Goal: Communication & Community: Answer question/provide support

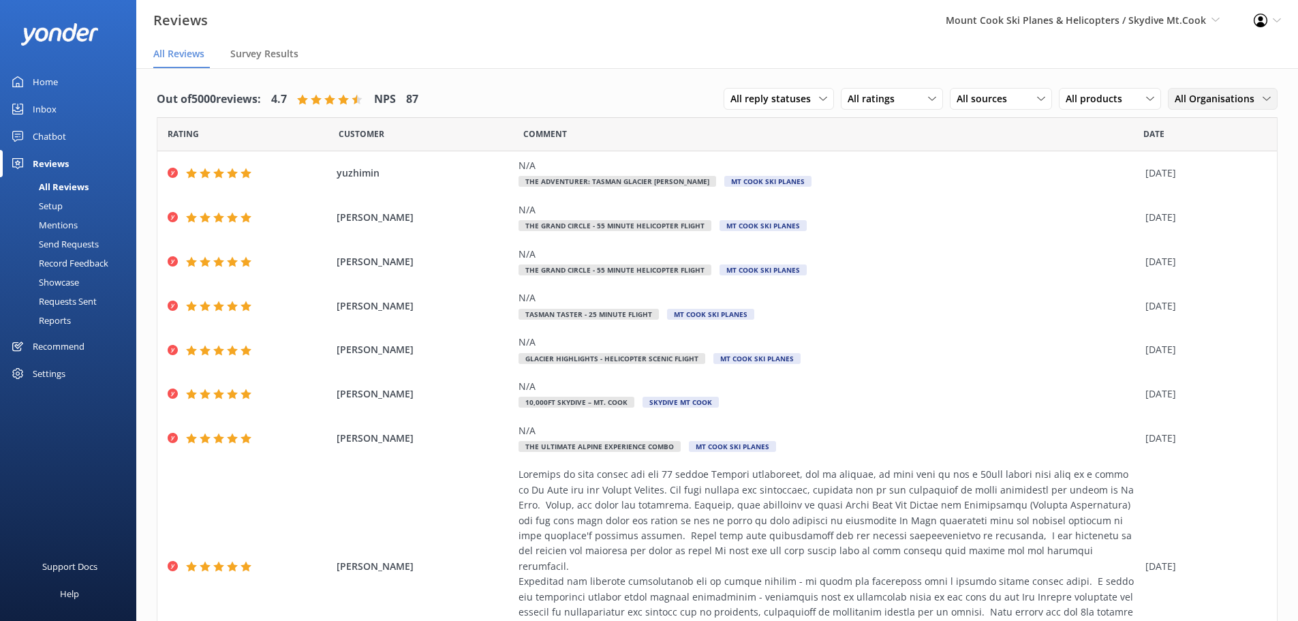
click at [1219, 102] on span "All Organisations" at bounding box center [1219, 98] width 88 height 15
click at [1213, 182] on div "Mt Cook Ski Planes" at bounding box center [1213, 182] width 74 height 14
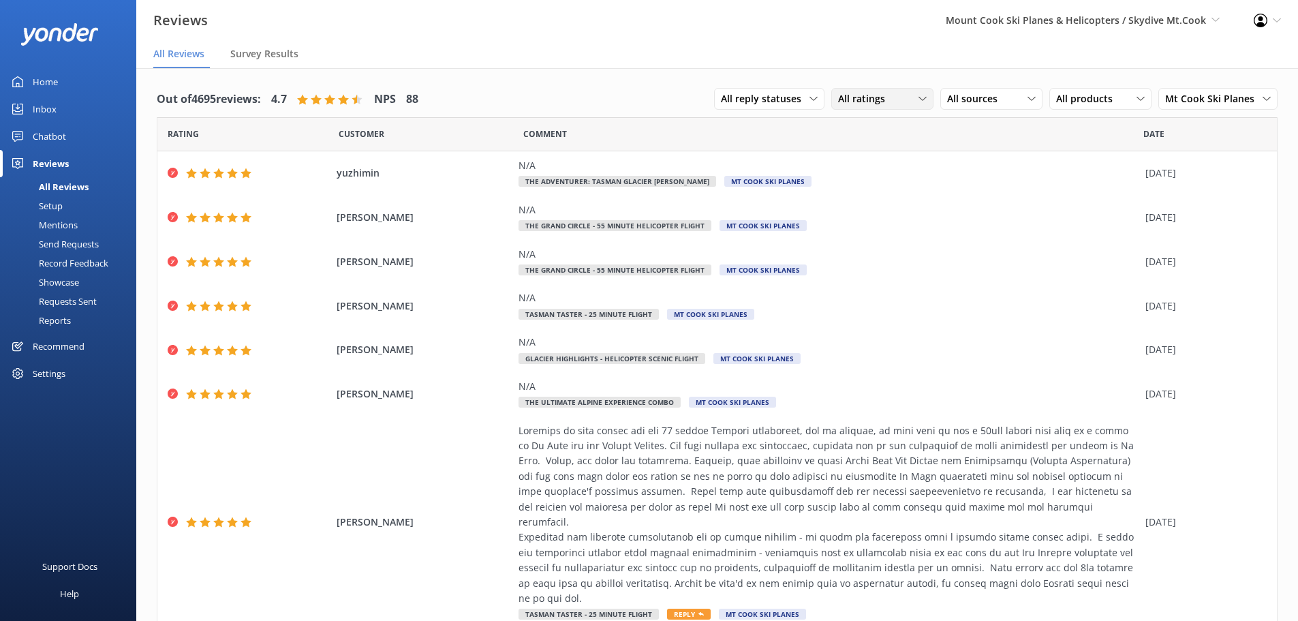
click at [849, 100] on span "All ratings" at bounding box center [865, 98] width 55 height 15
click at [843, 219] on link "Detractors" at bounding box center [892, 209] width 121 height 27
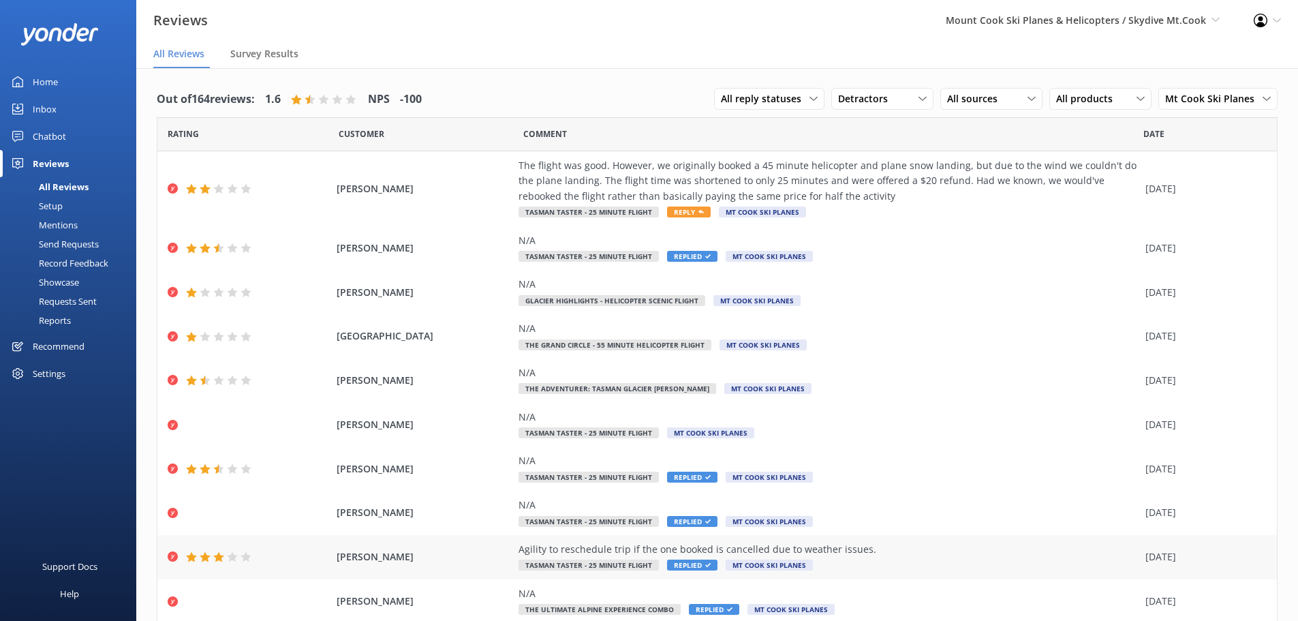
scroll to position [48, 0]
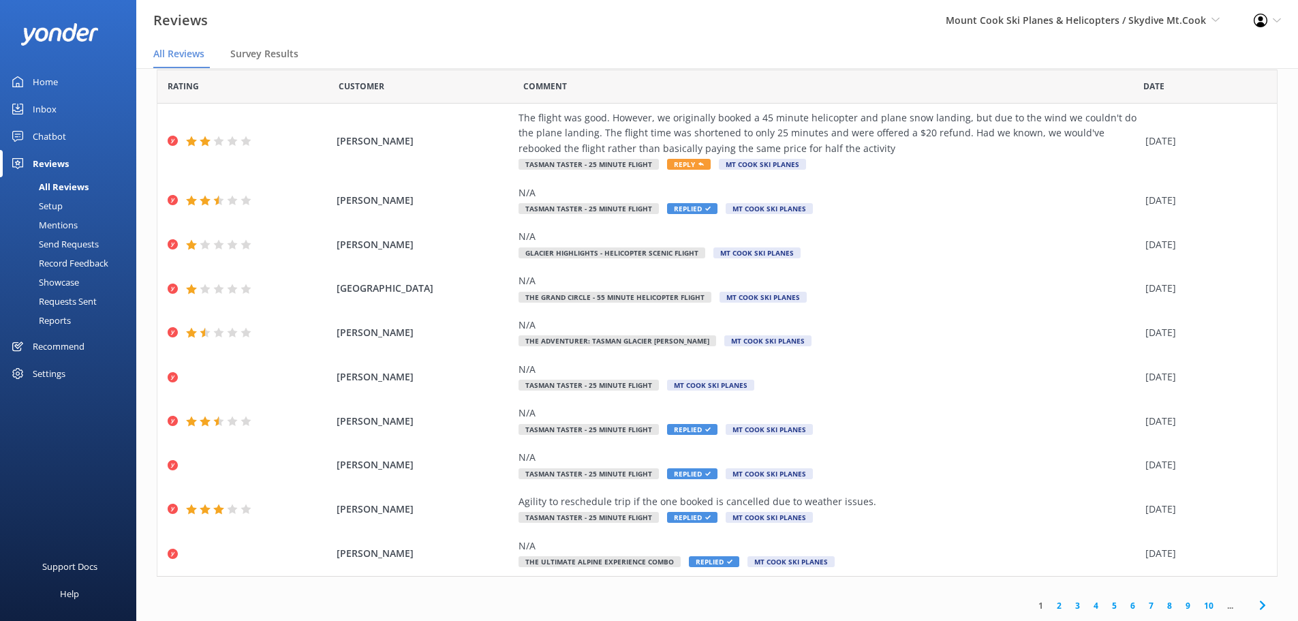
click at [1050, 609] on link "2" at bounding box center [1059, 605] width 18 height 13
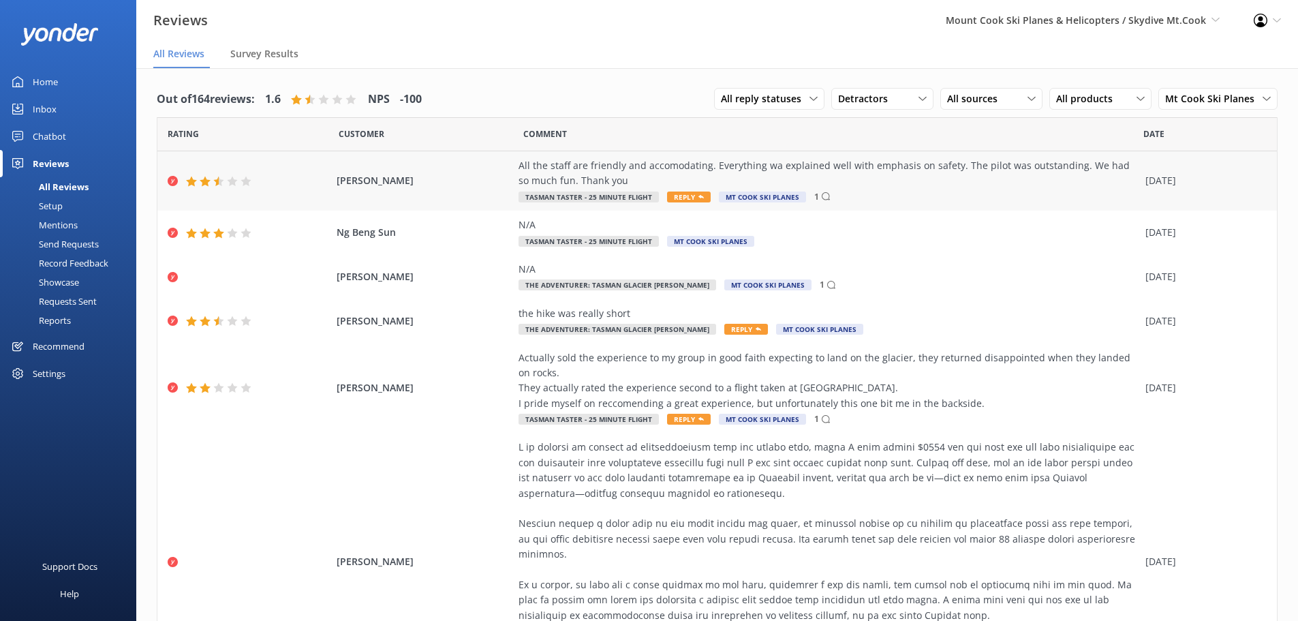
click at [447, 189] on div "[PERSON_NAME] All the staff are friendly and accomodating. Everything wa explai…" at bounding box center [717, 180] width 1120 height 59
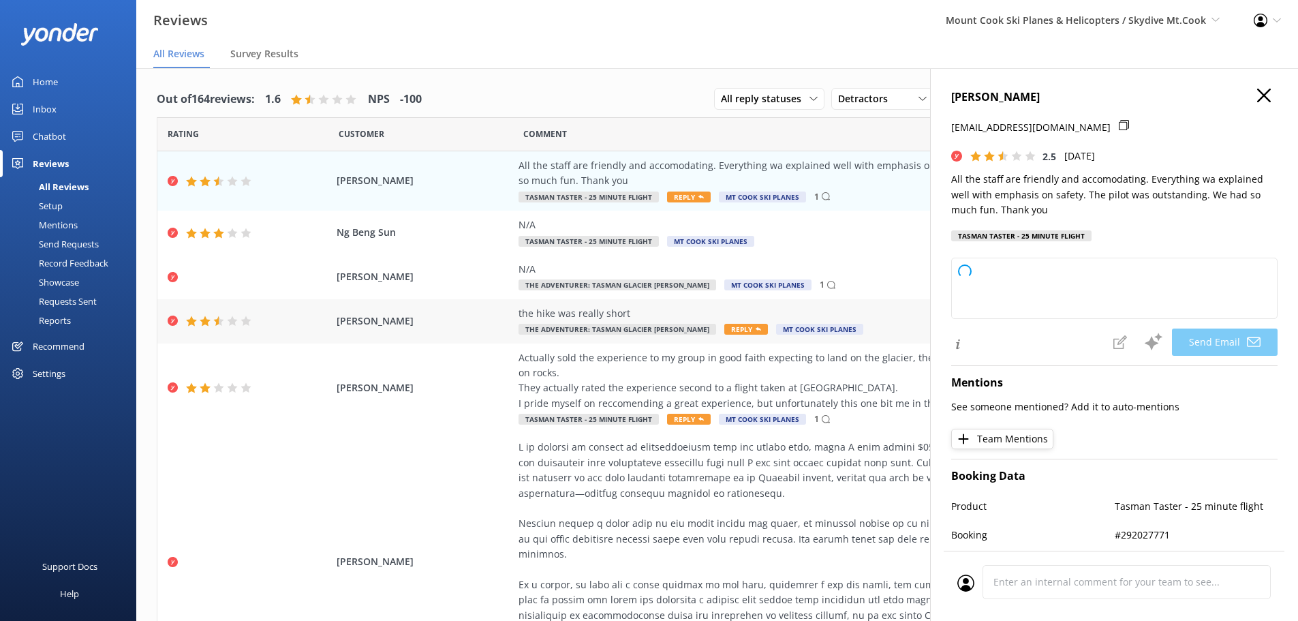
type textarea "Thank you for your feedback, [PERSON_NAME]! We're glad to hear you enjoyed the …"
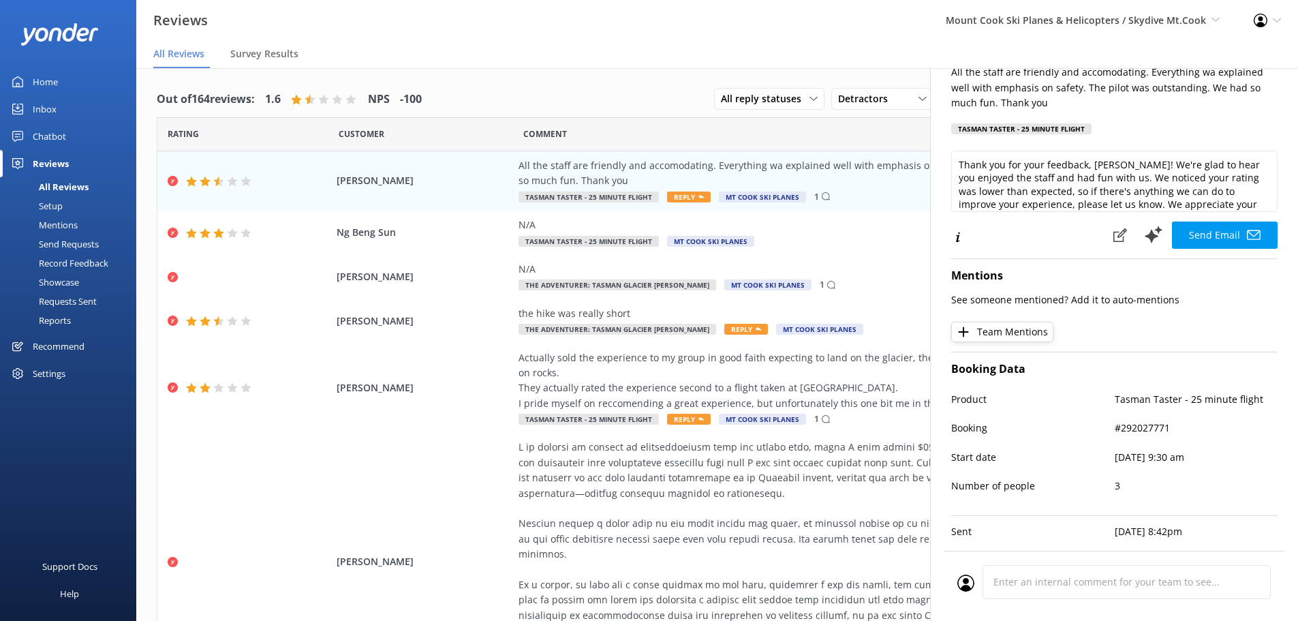
scroll to position [136, 0]
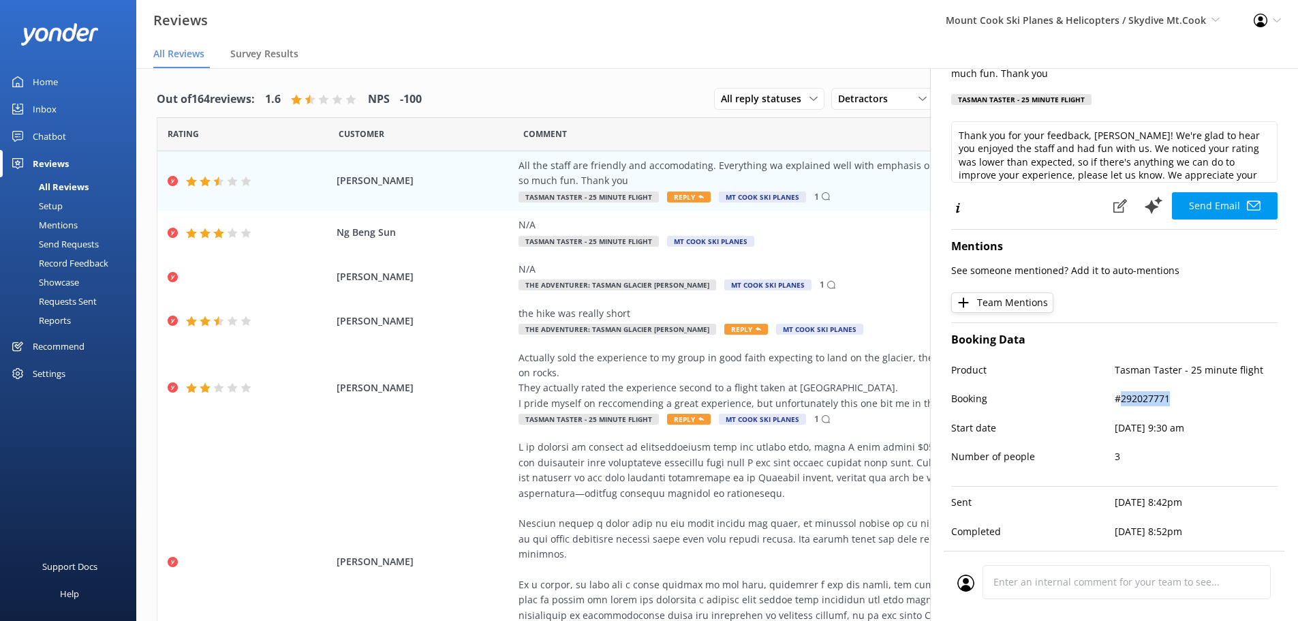
drag, startPoint x: 1174, startPoint y: 407, endPoint x: 1115, endPoint y: 404, distance: 59.4
click at [1115, 404] on div "Booking #292027771" at bounding box center [1115, 405] width 326 height 29
copy p "292027771"
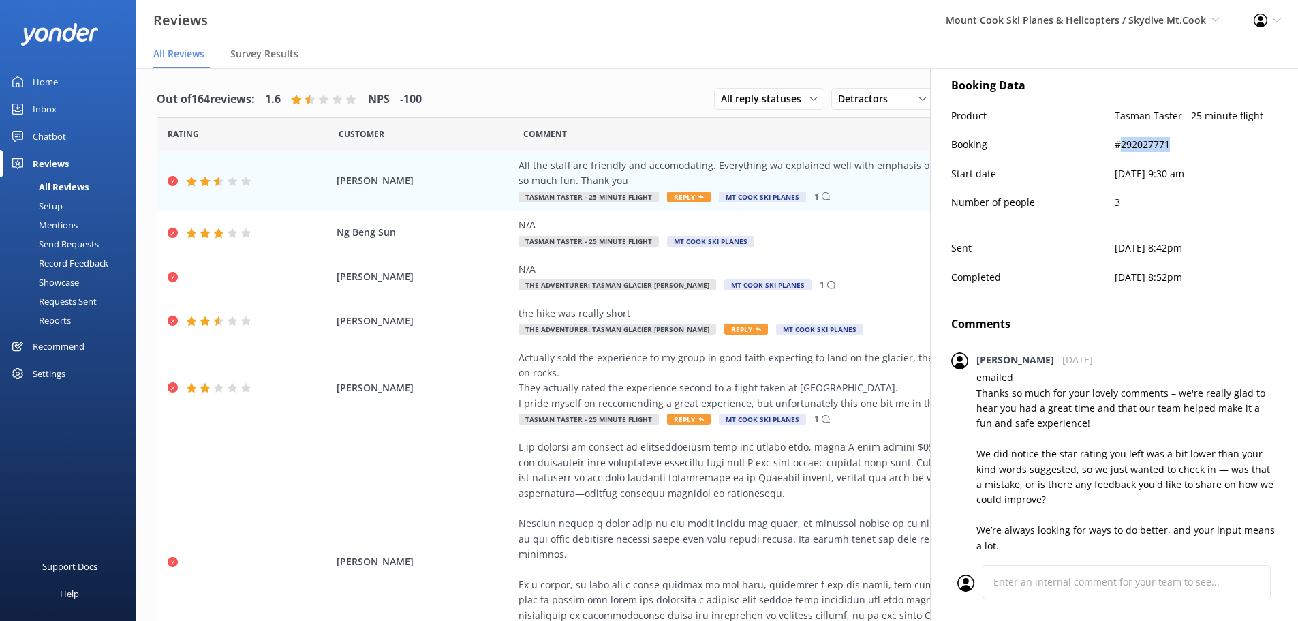
scroll to position [409, 0]
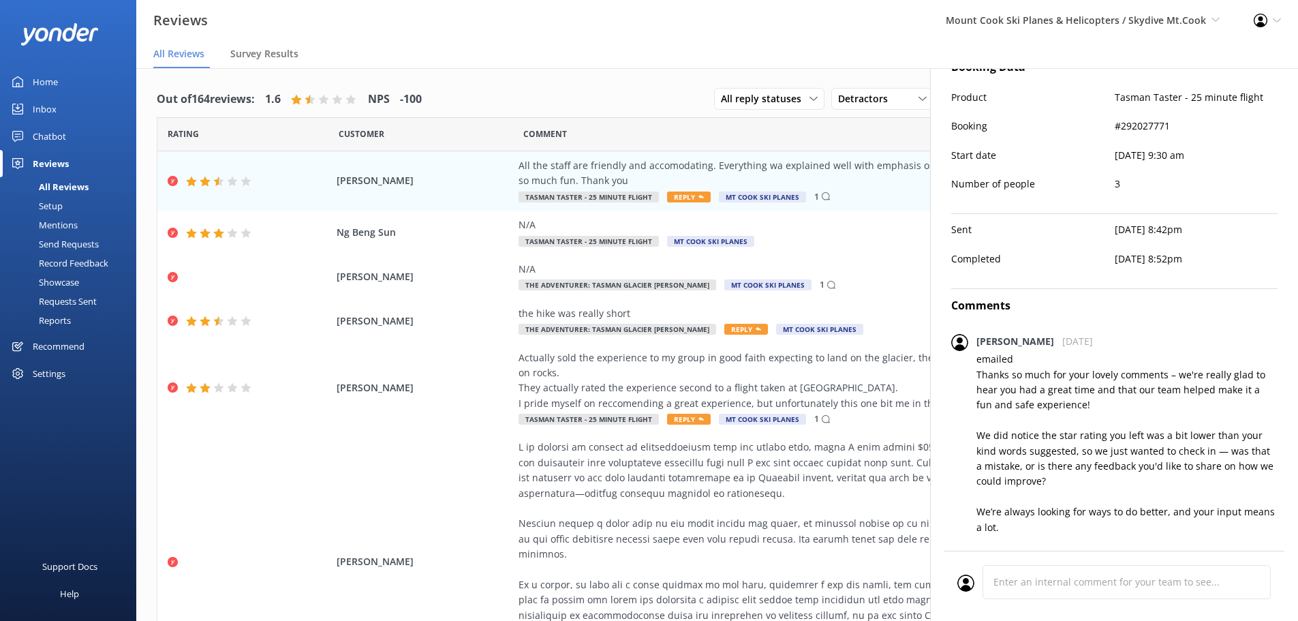
click at [1238, 397] on p "emailed Thanks so much for your lovely comments – we're really glad to hear you…" at bounding box center [1127, 458] width 301 height 213
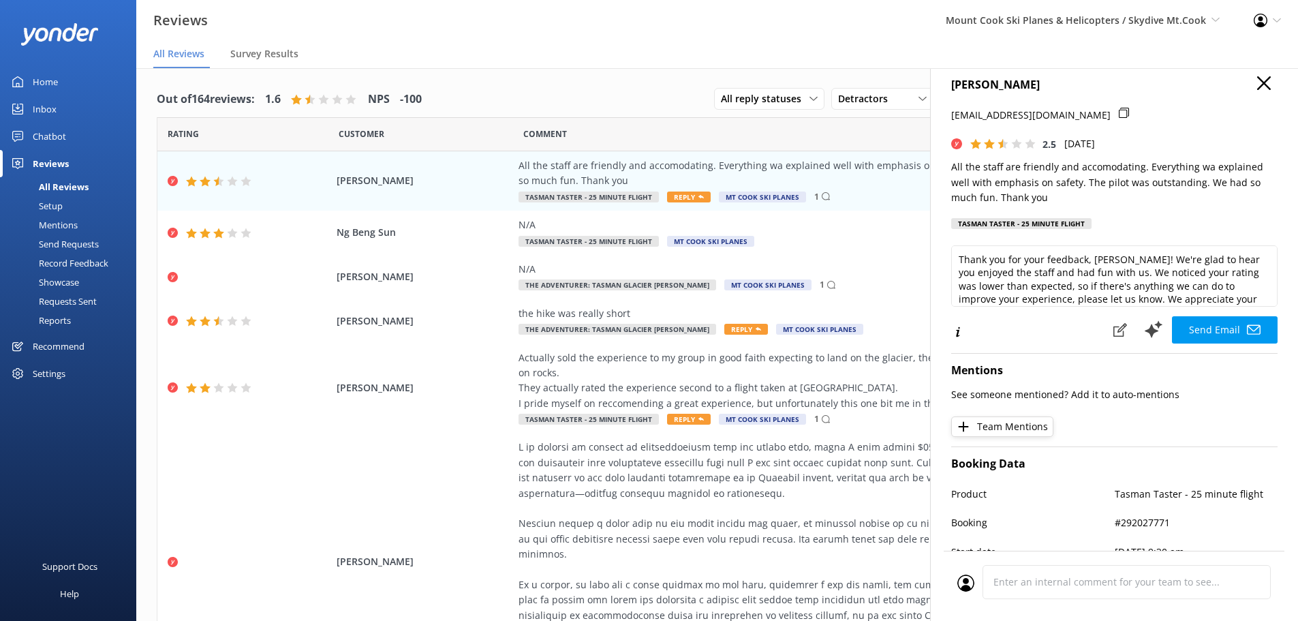
scroll to position [0, 0]
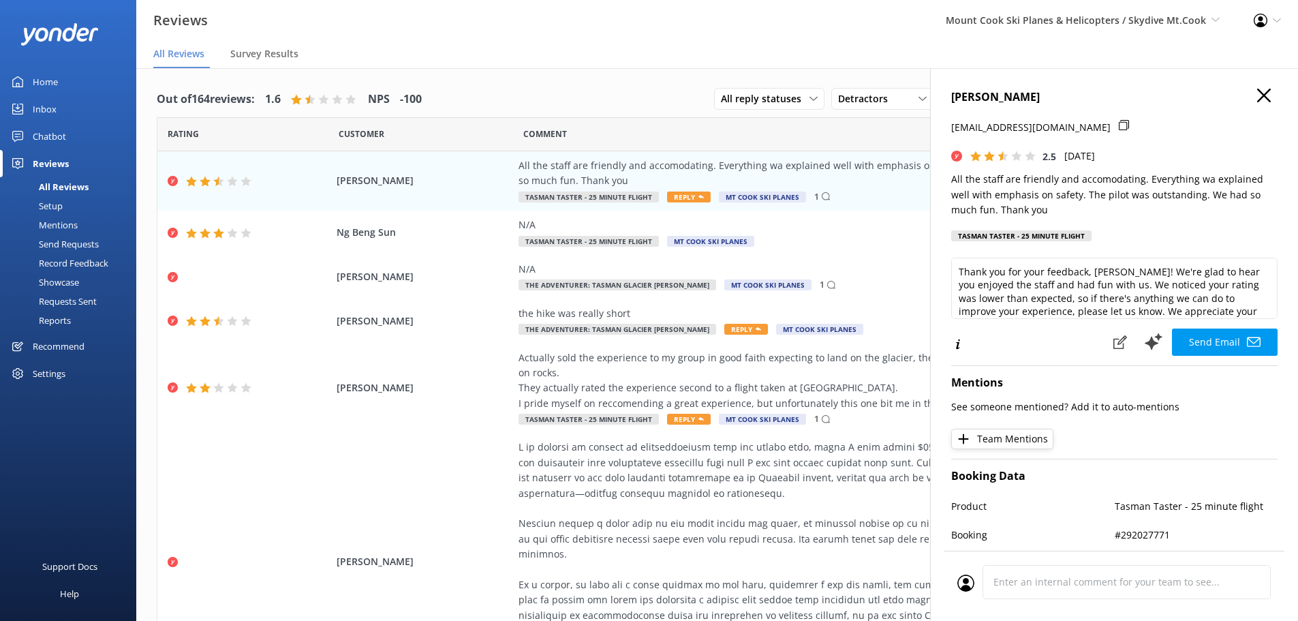
click at [1258, 90] on icon "button" at bounding box center [1265, 96] width 14 height 14
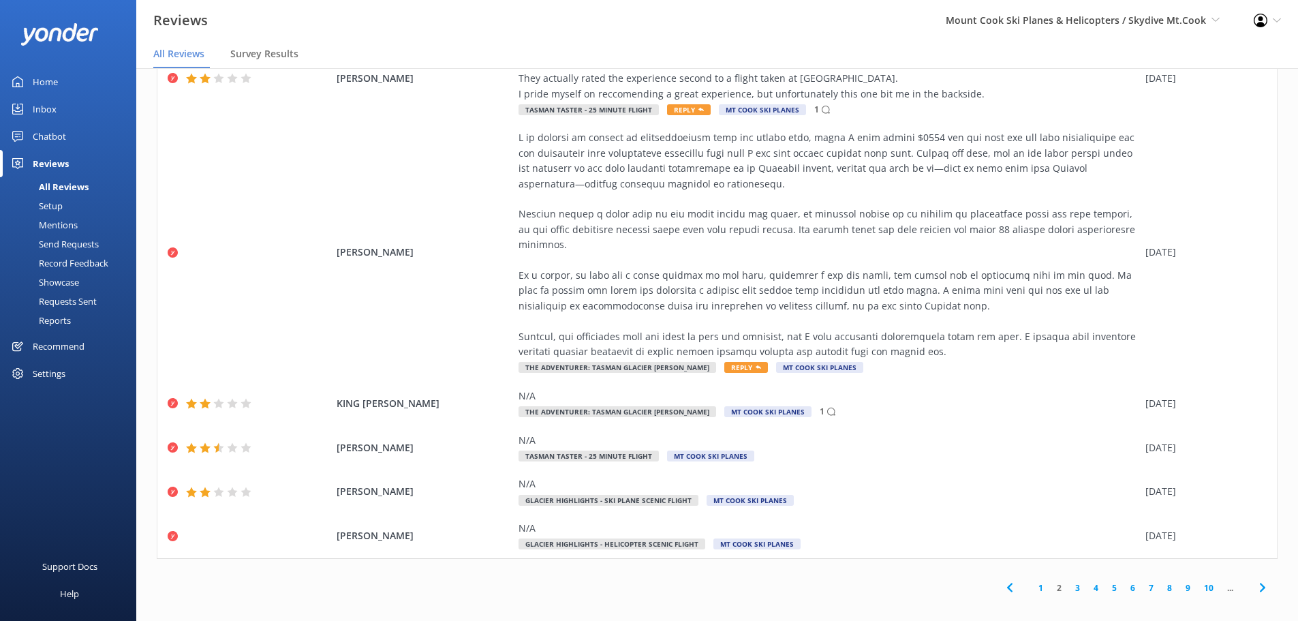
scroll to position [27, 0]
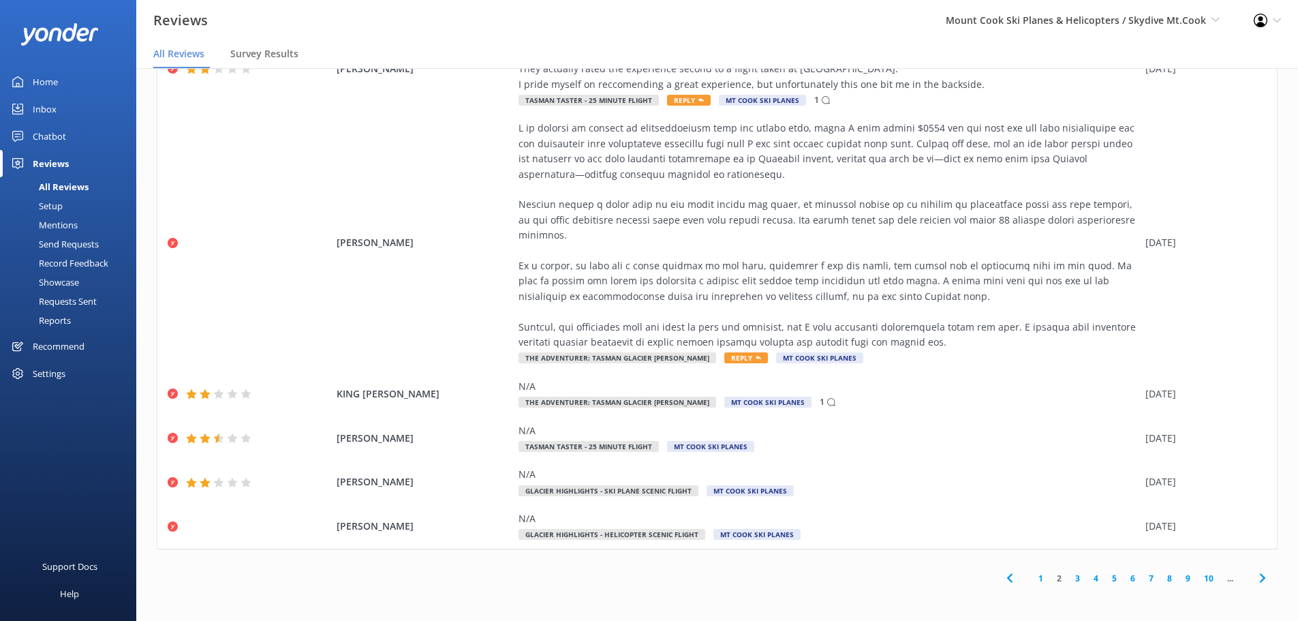
click at [1032, 582] on link "1" at bounding box center [1041, 578] width 18 height 13
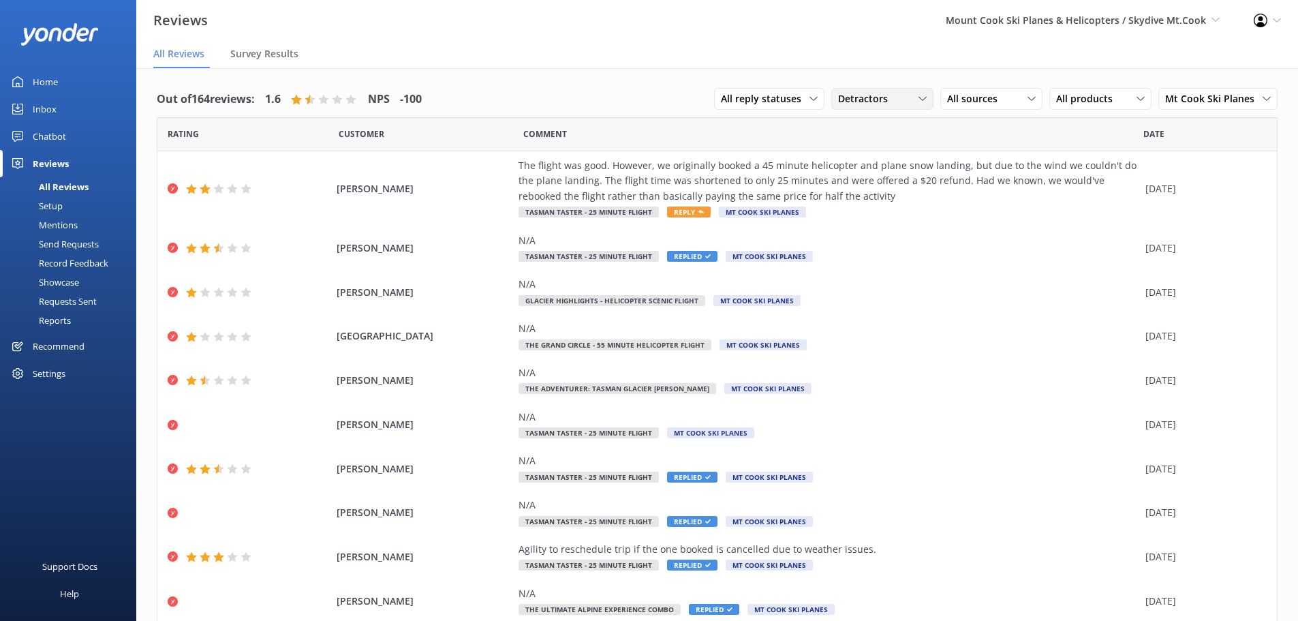
click at [854, 97] on span "Detractors" at bounding box center [867, 98] width 58 height 15
click at [862, 158] on div "Promoters" at bounding box center [881, 155] width 61 height 14
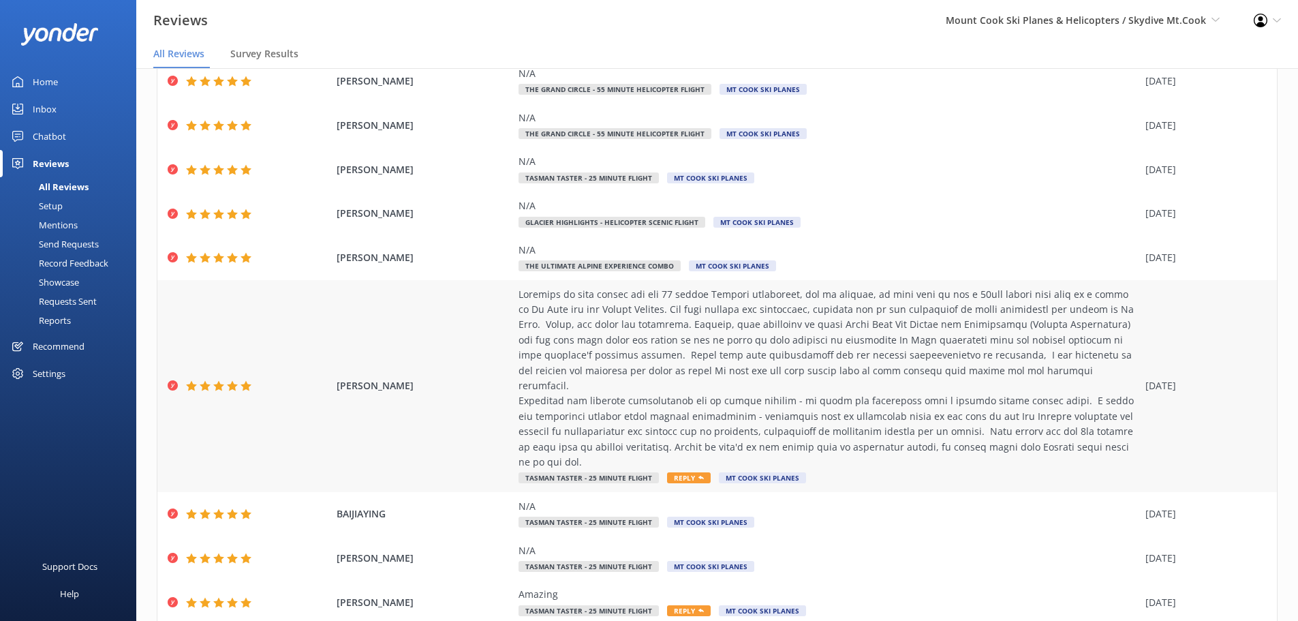
scroll to position [154, 0]
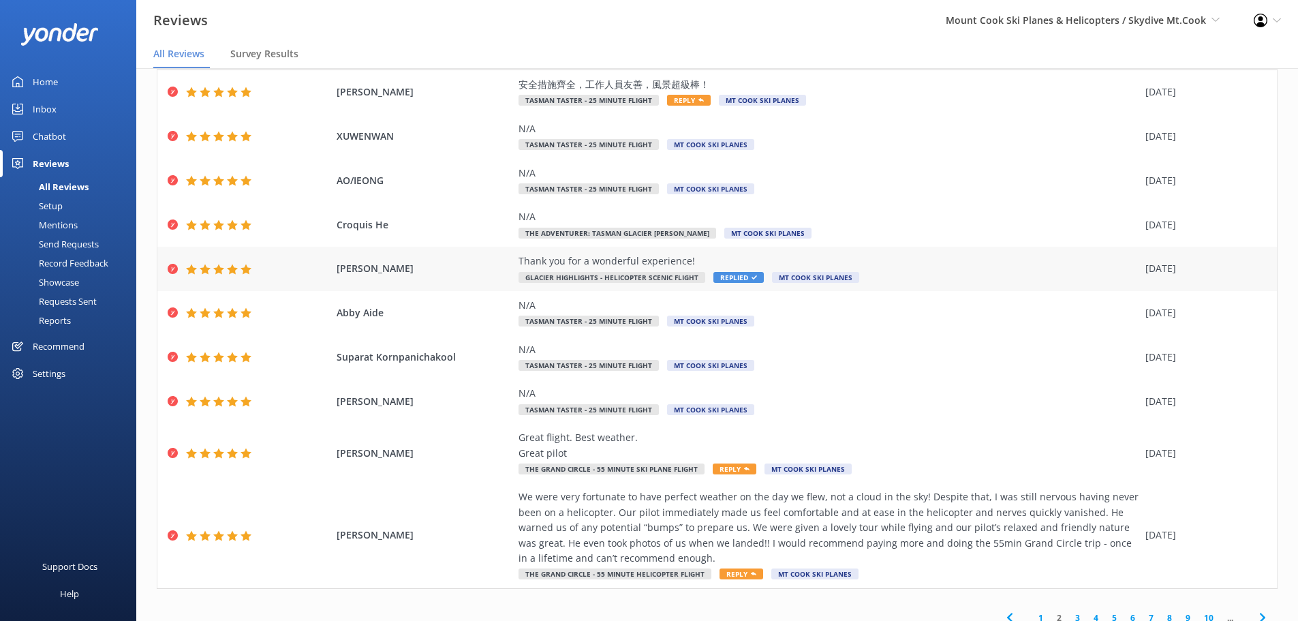
scroll to position [93, 0]
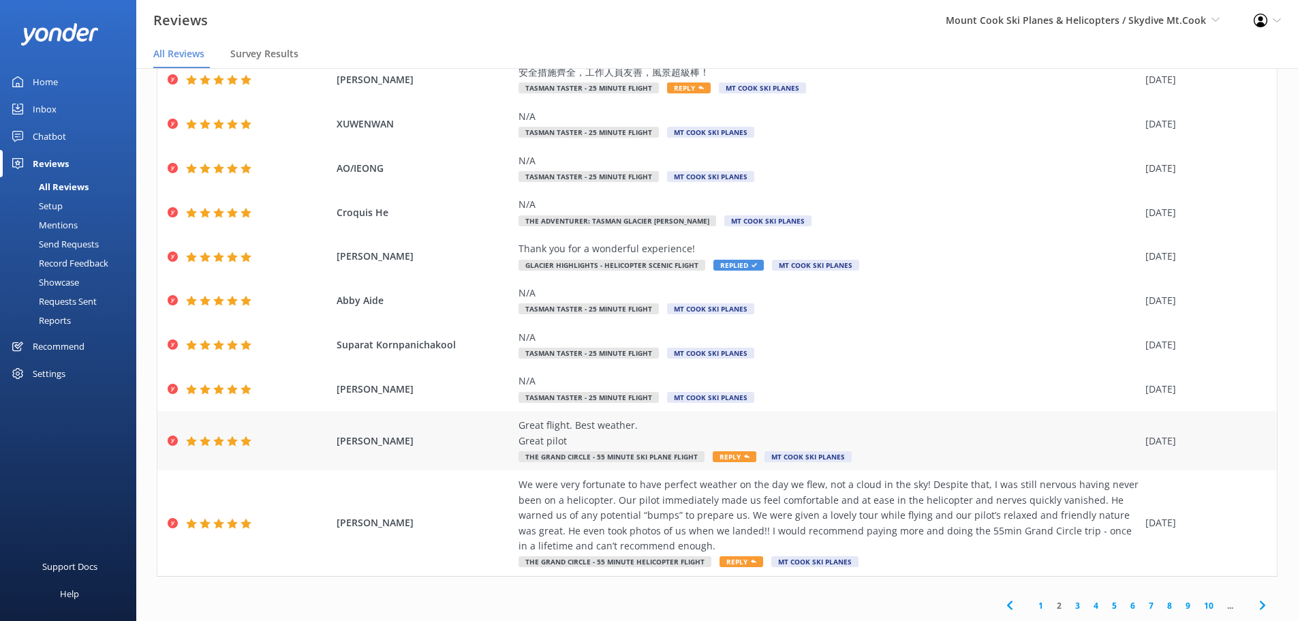
click at [555, 438] on div "Great flight. Best weather. Great pilot" at bounding box center [829, 433] width 620 height 31
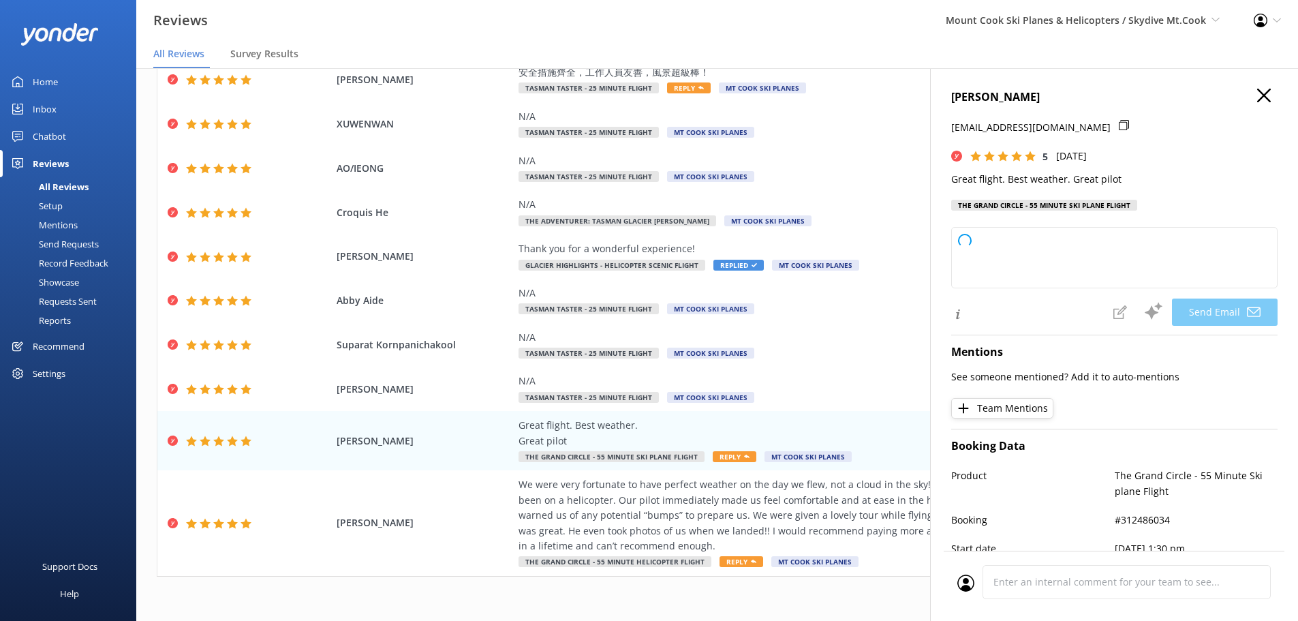
type textarea "Thank you so much, [PERSON_NAME]! We're thrilled you had a great flight and enj…"
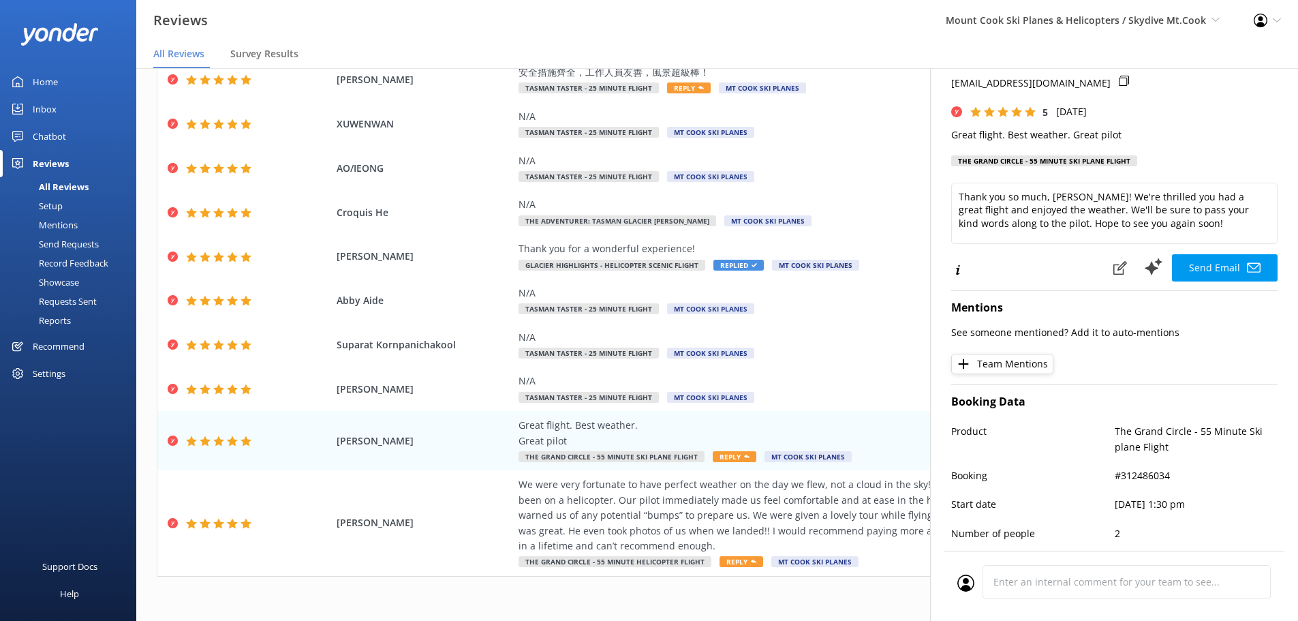
scroll to position [68, 0]
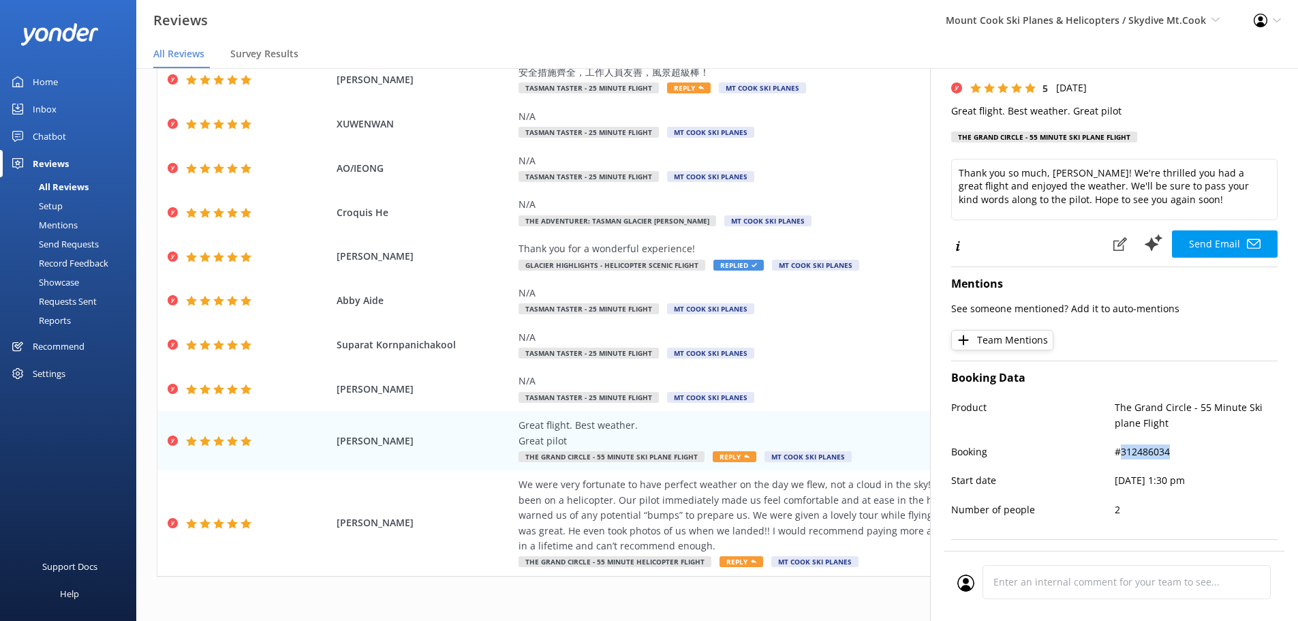
drag, startPoint x: 1174, startPoint y: 444, endPoint x: 1115, endPoint y: 446, distance: 58.7
click at [1115, 446] on p "#312486034" at bounding box center [1197, 451] width 164 height 15
copy p "312486034"
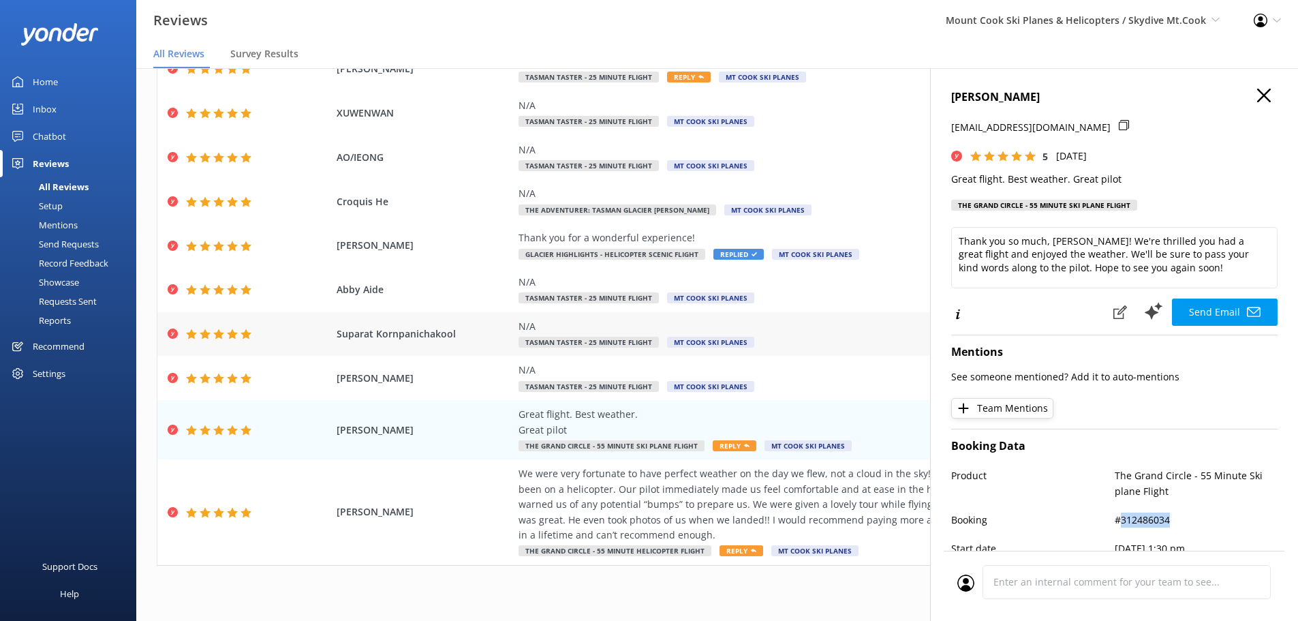
scroll to position [27, 0]
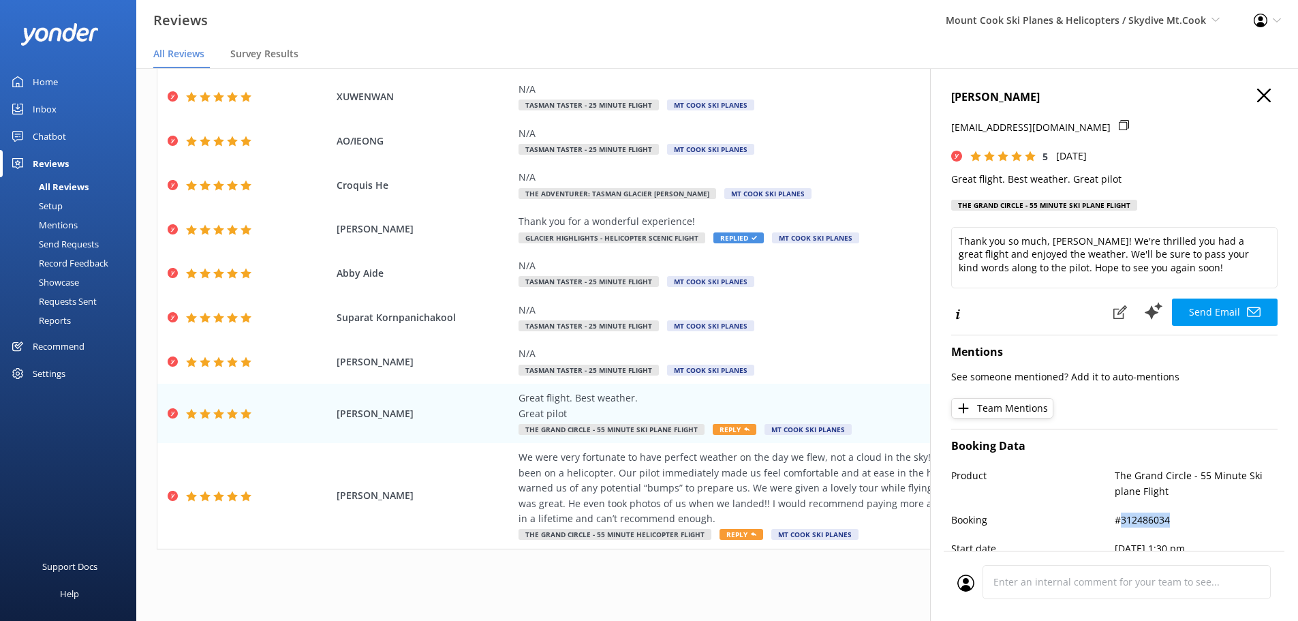
click at [1259, 98] on icon "button" at bounding box center [1265, 96] width 14 height 14
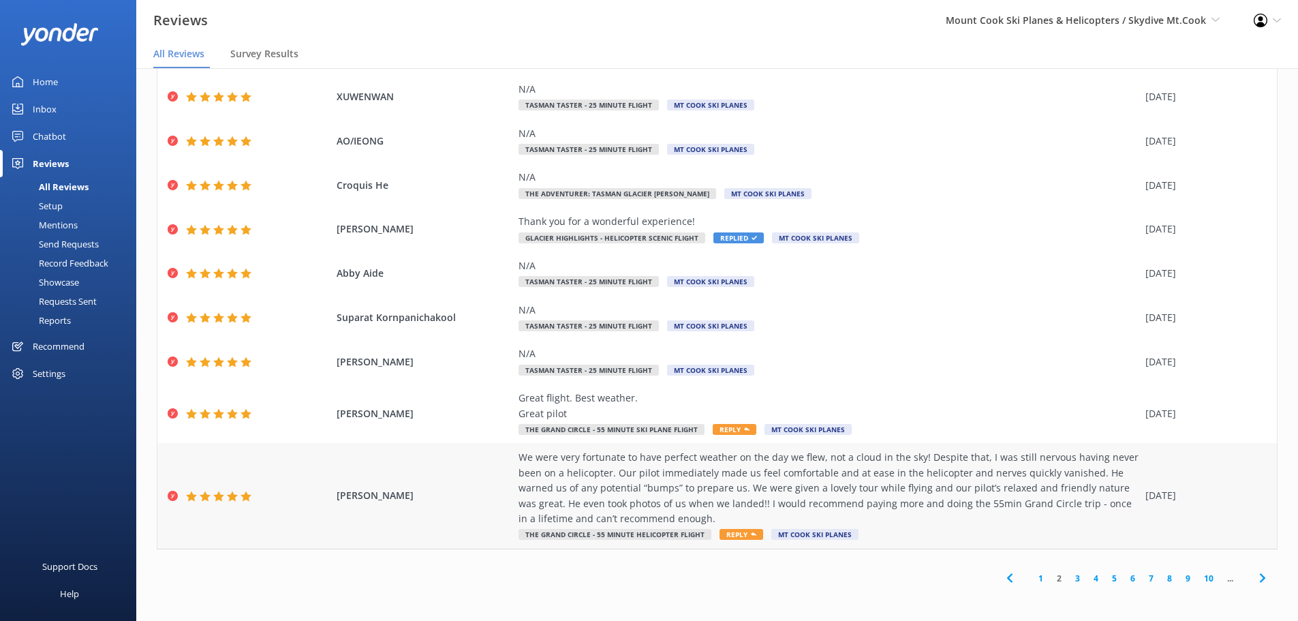
click at [804, 480] on div "We were very fortunate to have perfect weather on the day we flew, not a cloud …" at bounding box center [829, 488] width 620 height 76
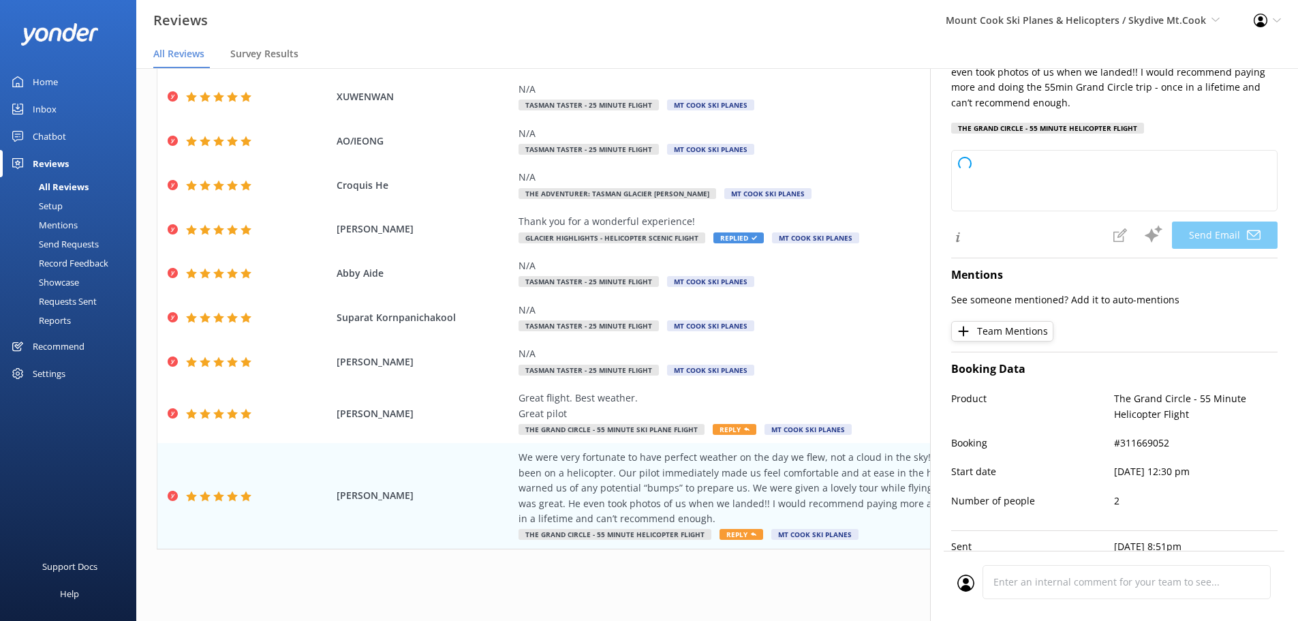
scroll to position [204, 0]
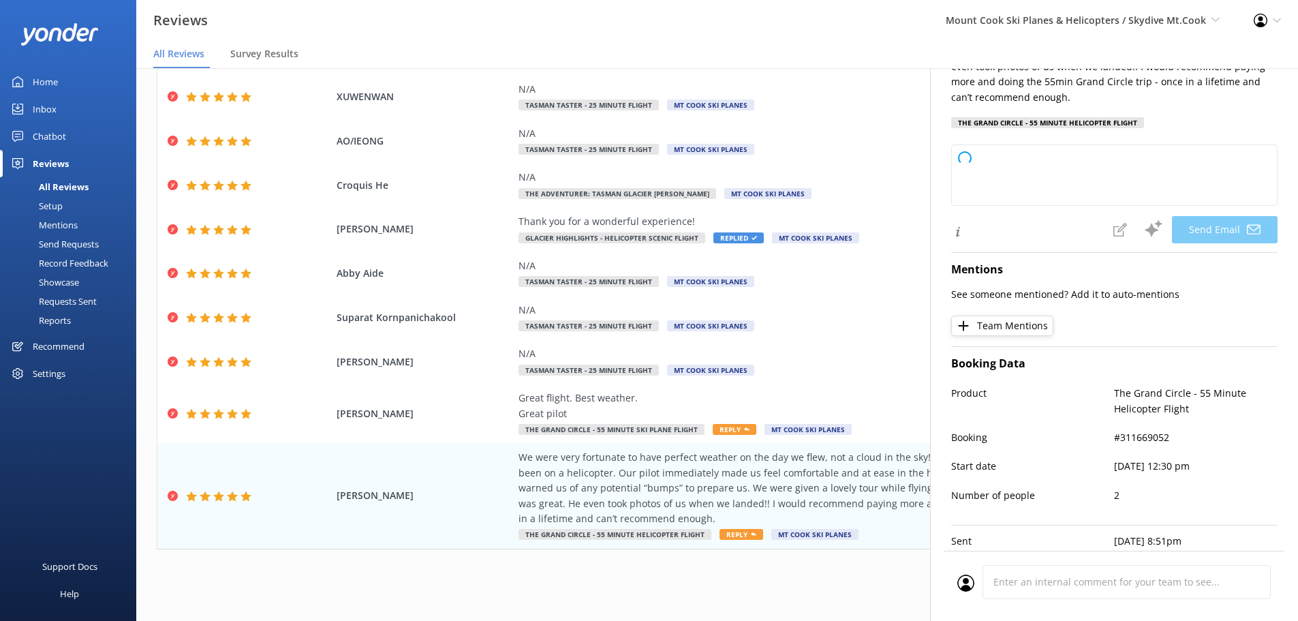
type textarea "Thank you so much for your wonderful review, [PERSON_NAME]! We’re delighted to …"
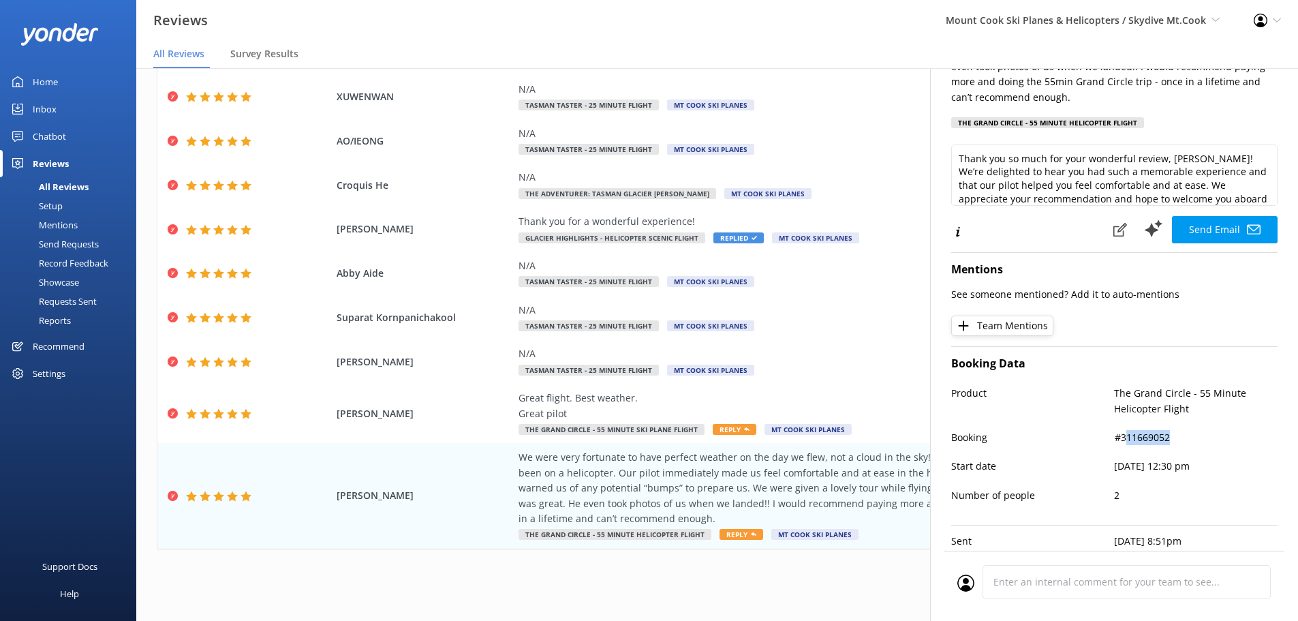
drag, startPoint x: 1177, startPoint y: 432, endPoint x: 1123, endPoint y: 431, distance: 54.5
click at [1121, 430] on p "#311669052" at bounding box center [1197, 437] width 164 height 15
click at [1177, 448] on div "Booking #311669052" at bounding box center [1115, 444] width 326 height 29
drag, startPoint x: 1152, startPoint y: 442, endPoint x: 1114, endPoint y: 441, distance: 37.5
click at [1115, 441] on p "#311669052" at bounding box center [1197, 437] width 164 height 15
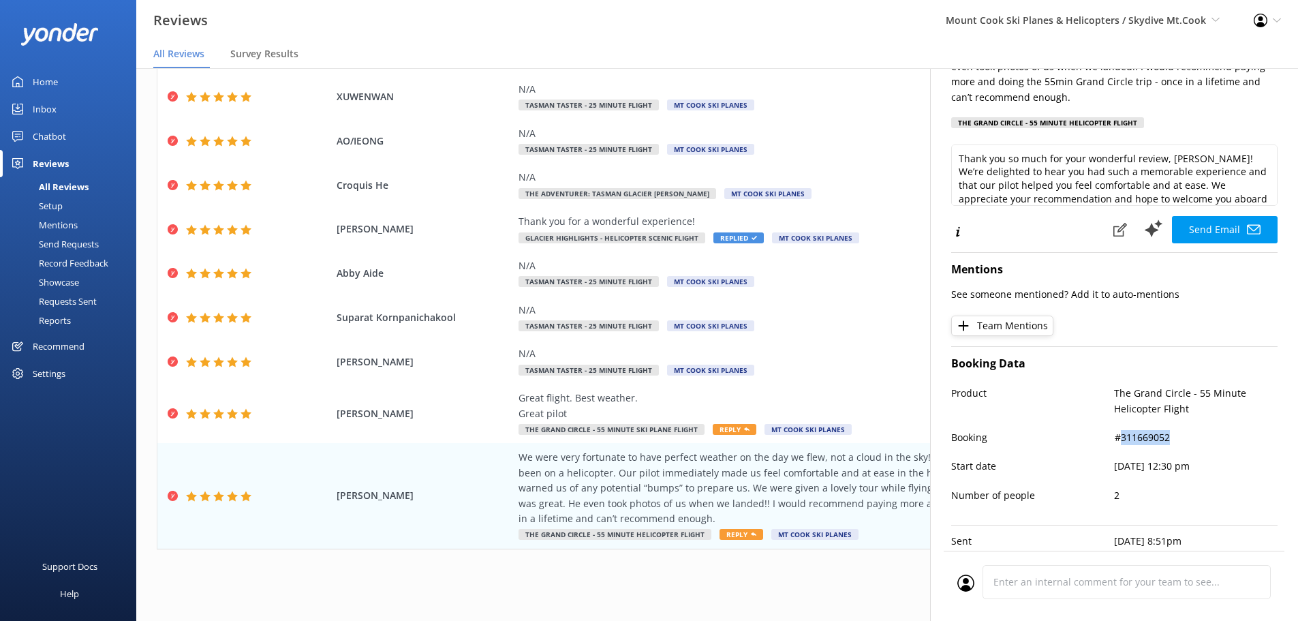
copy p "311669052"
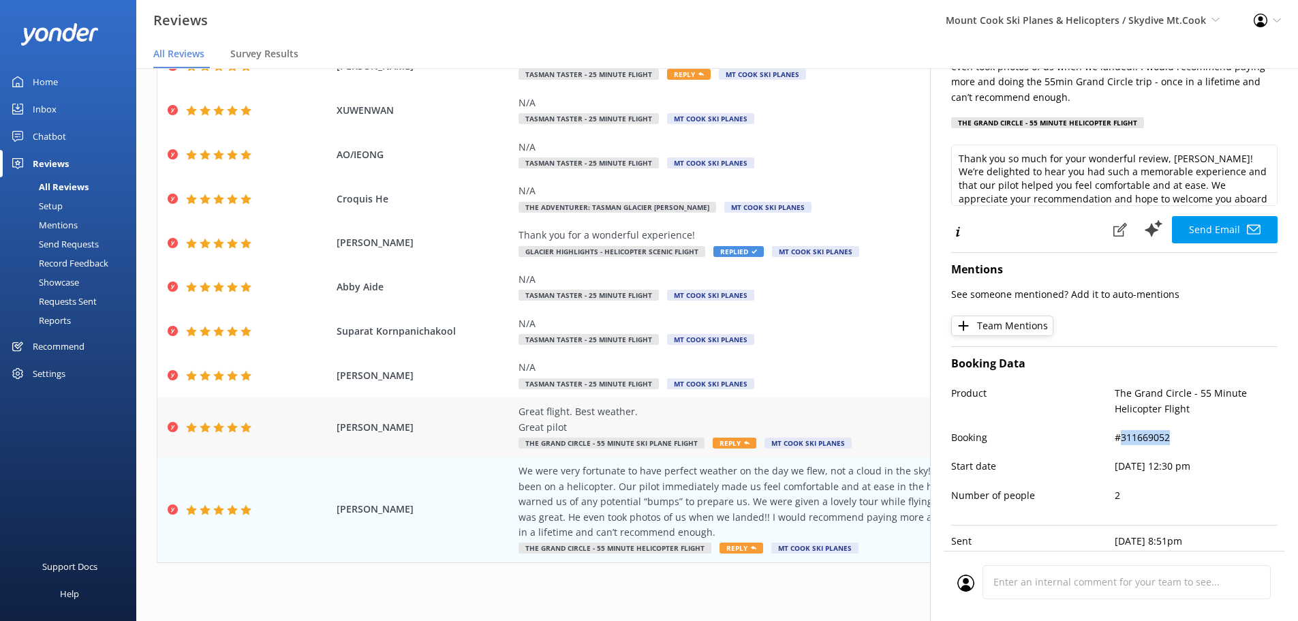
scroll to position [93, 0]
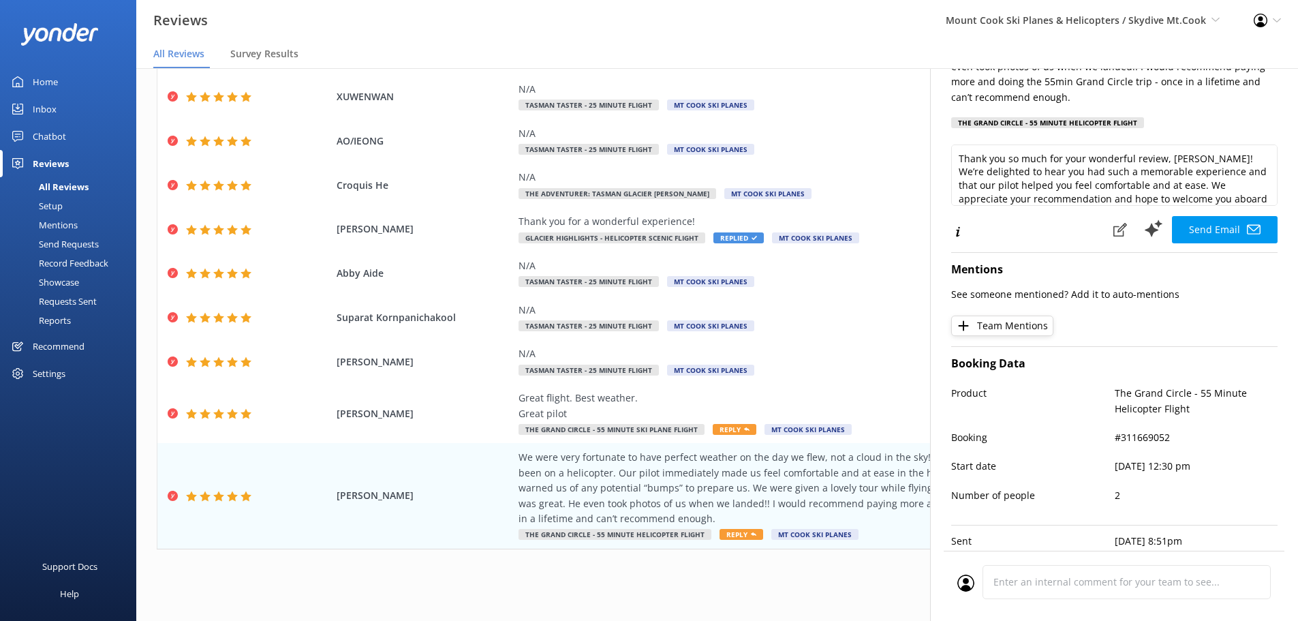
click at [847, 587] on div "1 2 3 4 5 6 7 8 9 10 ..." at bounding box center [717, 578] width 1121 height 31
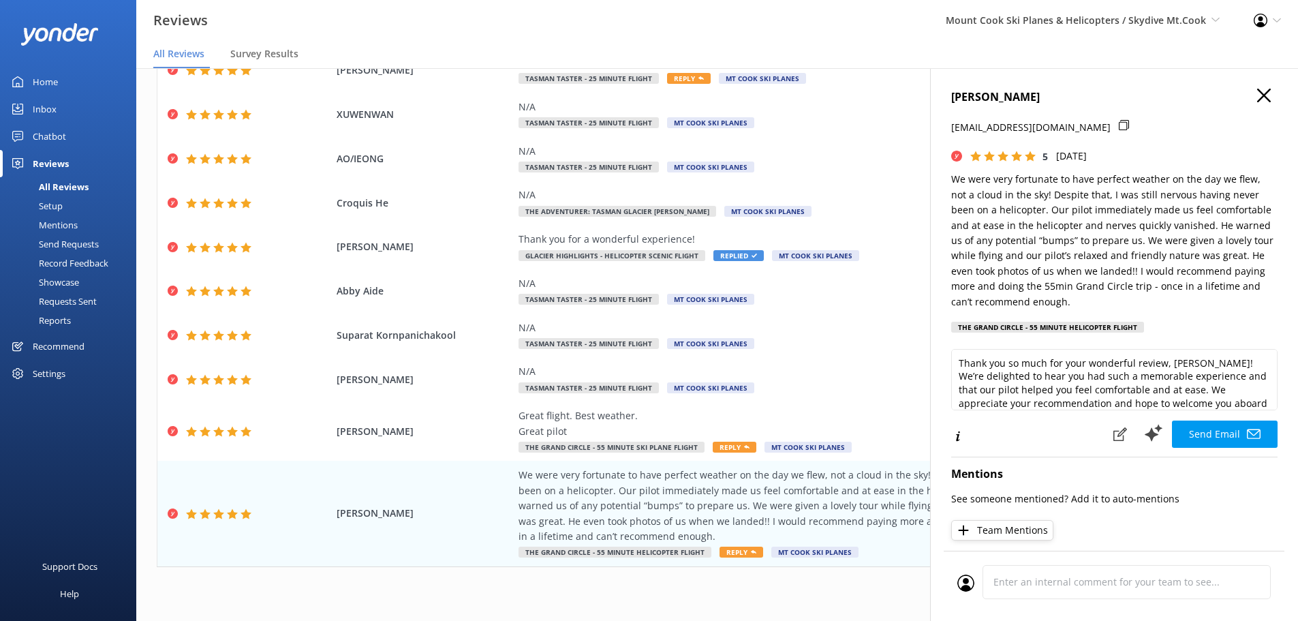
scroll to position [0, 0]
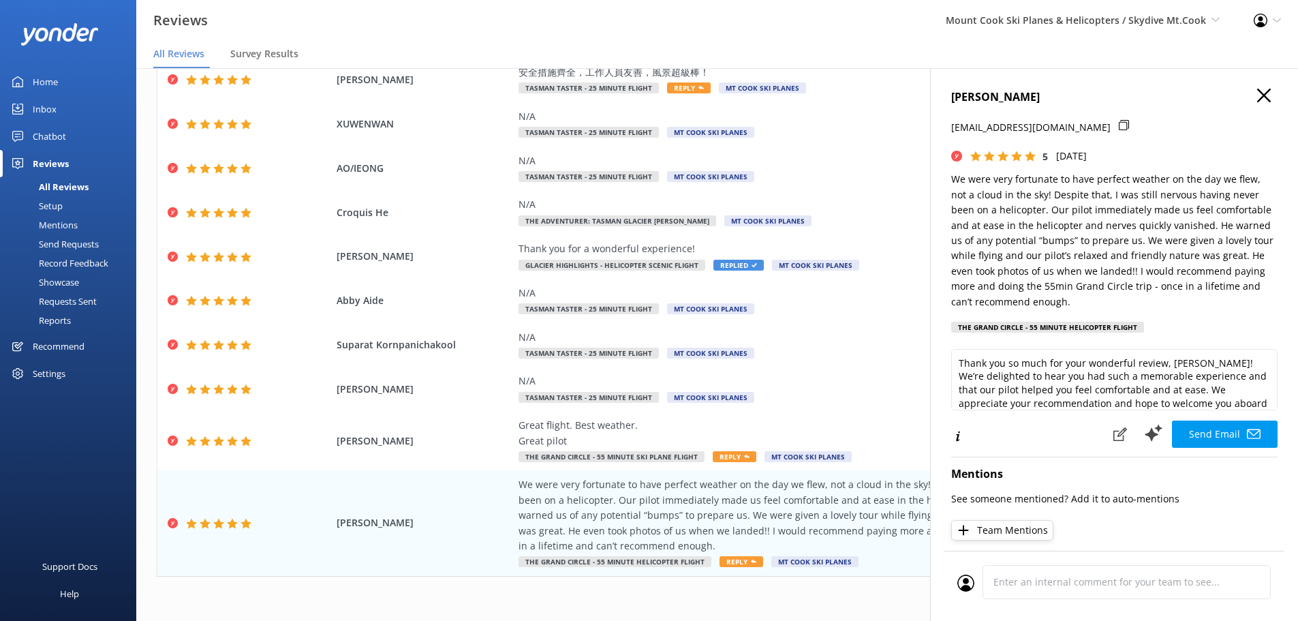
click at [1258, 91] on icon "button" at bounding box center [1265, 96] width 14 height 14
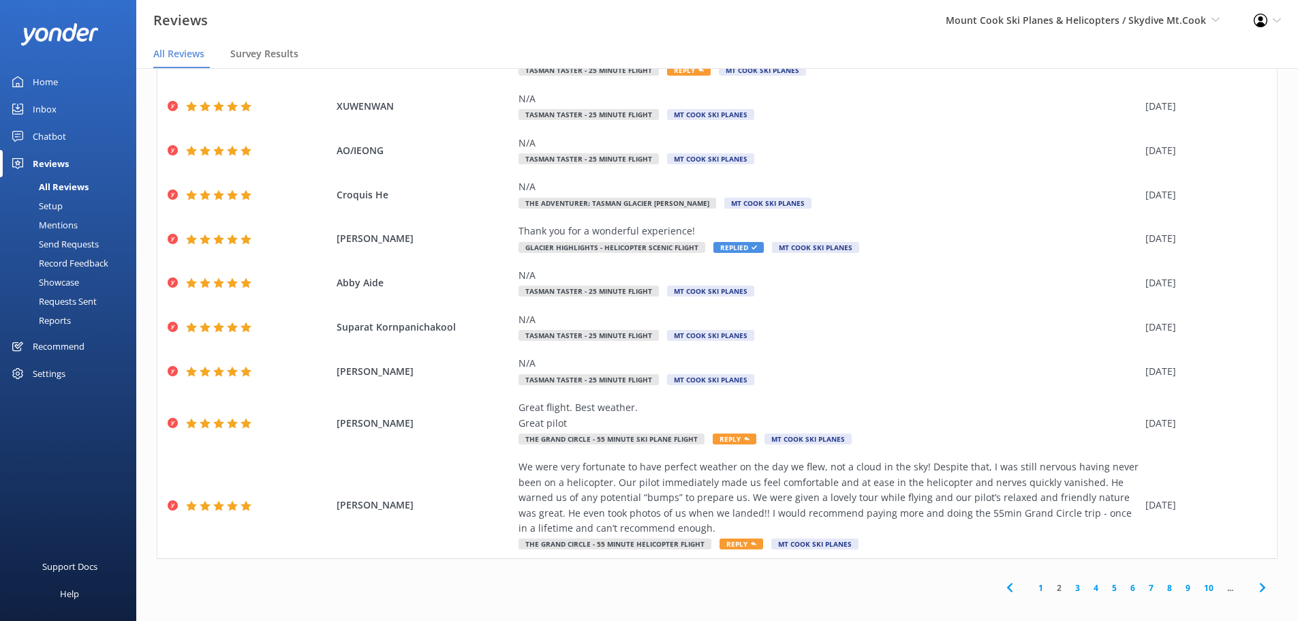
scroll to position [27, 0]
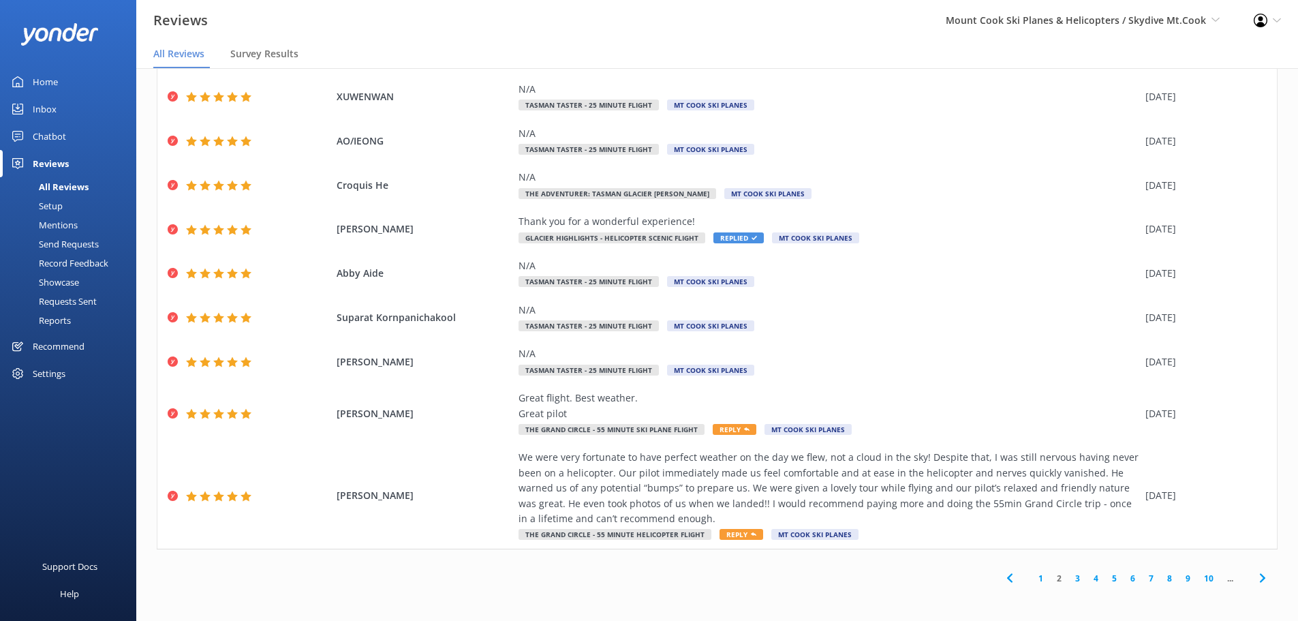
click at [1069, 577] on link "3" at bounding box center [1078, 578] width 18 height 13
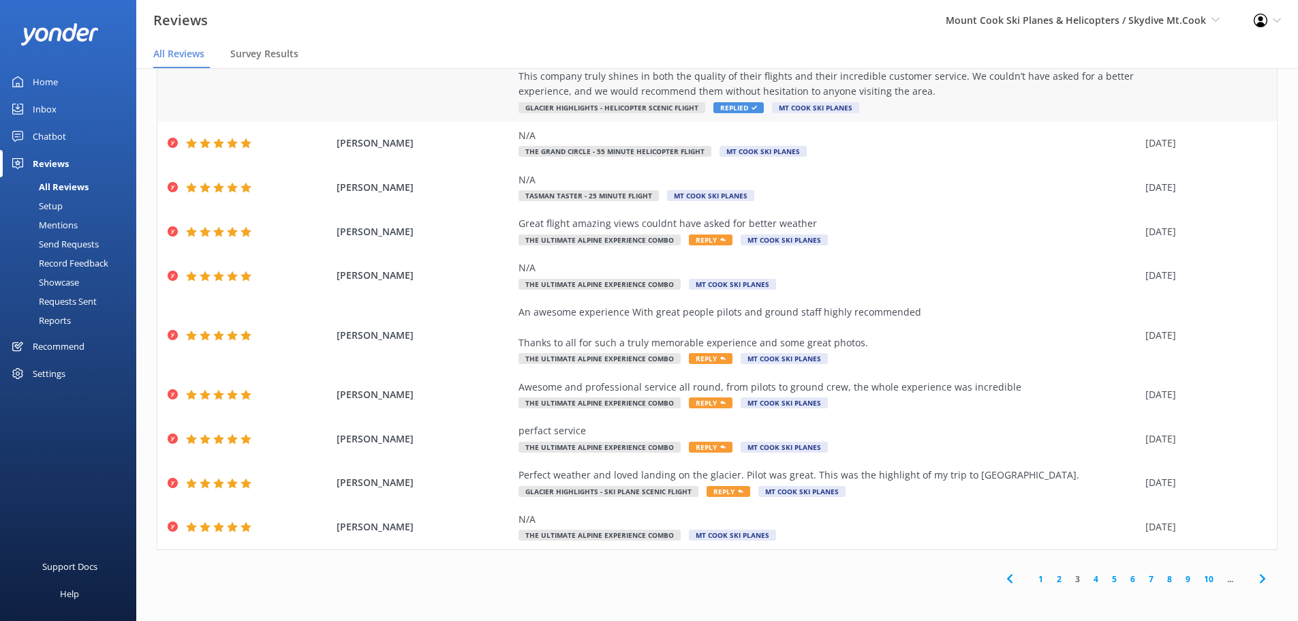
scroll to position [170, 0]
click at [1087, 582] on link "4" at bounding box center [1096, 578] width 18 height 13
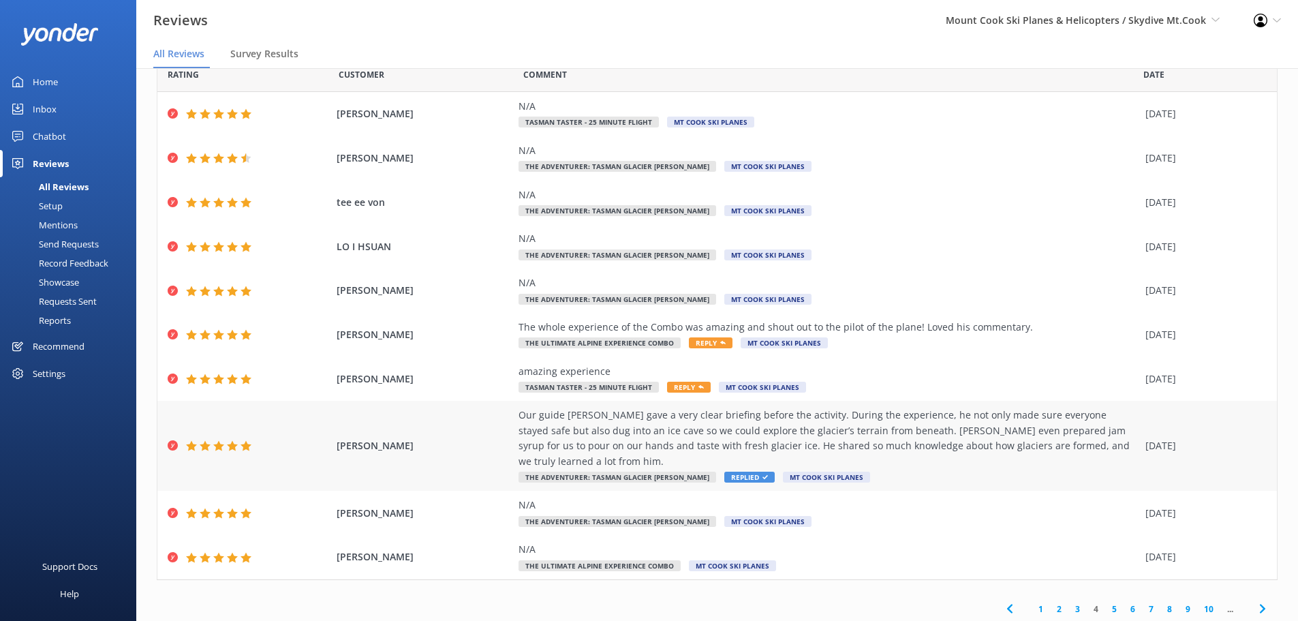
scroll to position [48, 0]
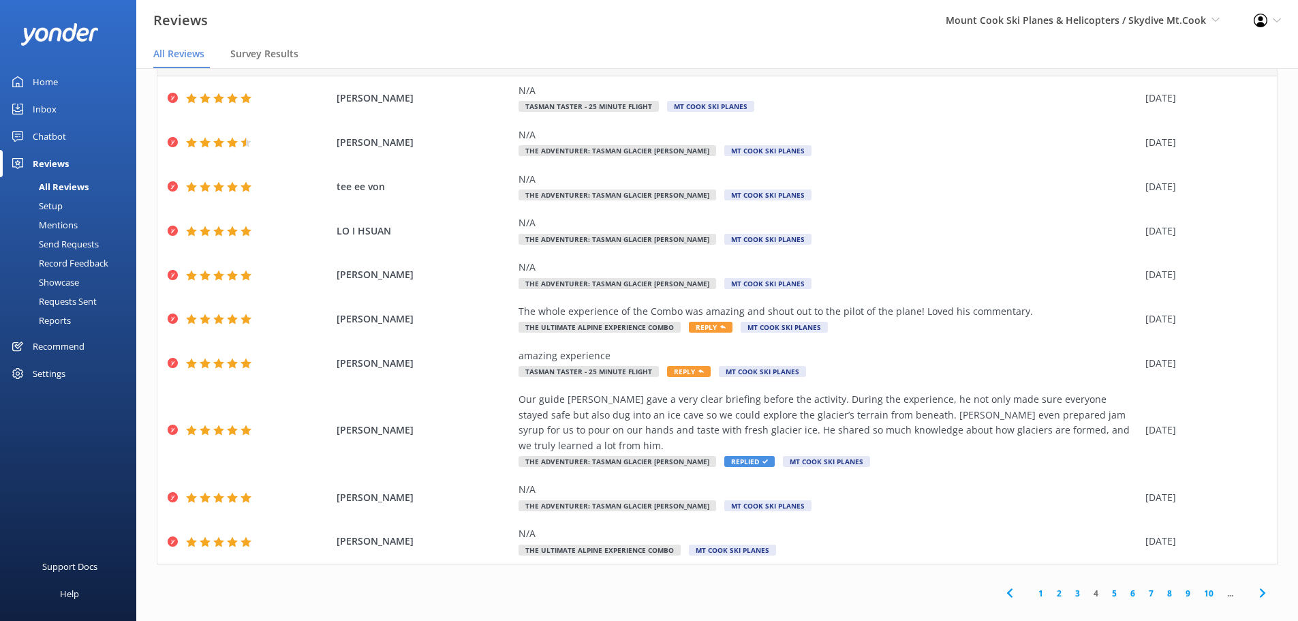
click at [1106, 587] on link "5" at bounding box center [1115, 593] width 18 height 13
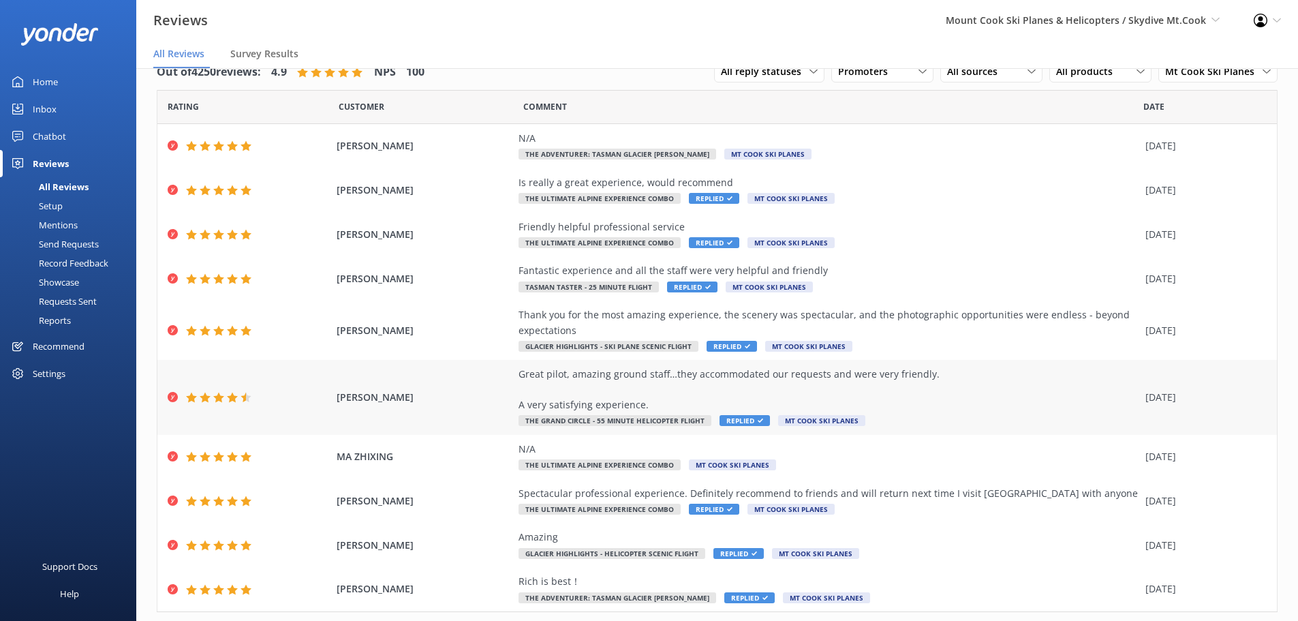
scroll to position [63, 0]
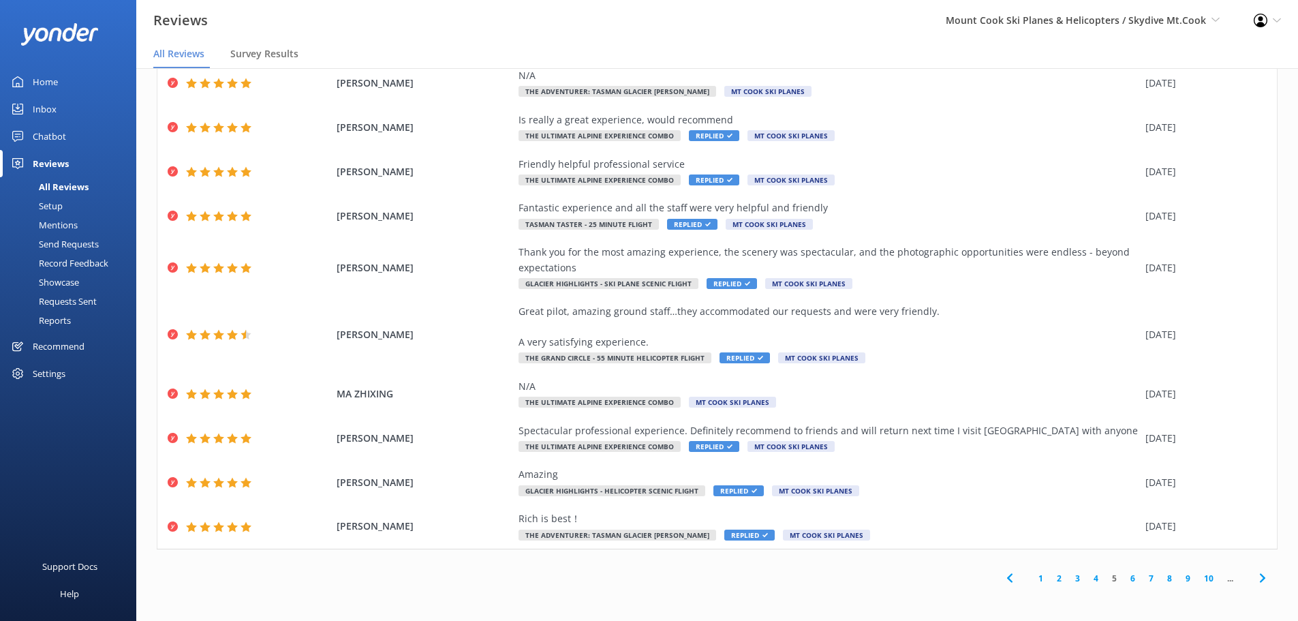
click at [1124, 575] on link "6" at bounding box center [1133, 578] width 18 height 13
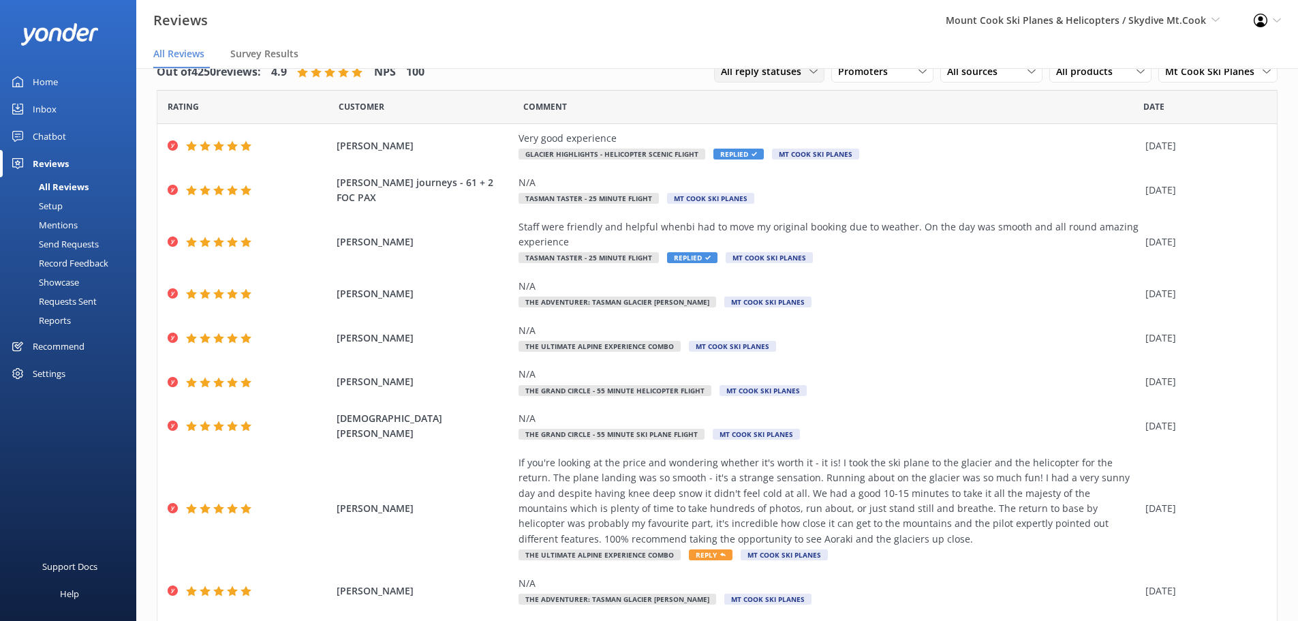
click at [802, 78] on span "All reply statuses" at bounding box center [765, 71] width 89 height 15
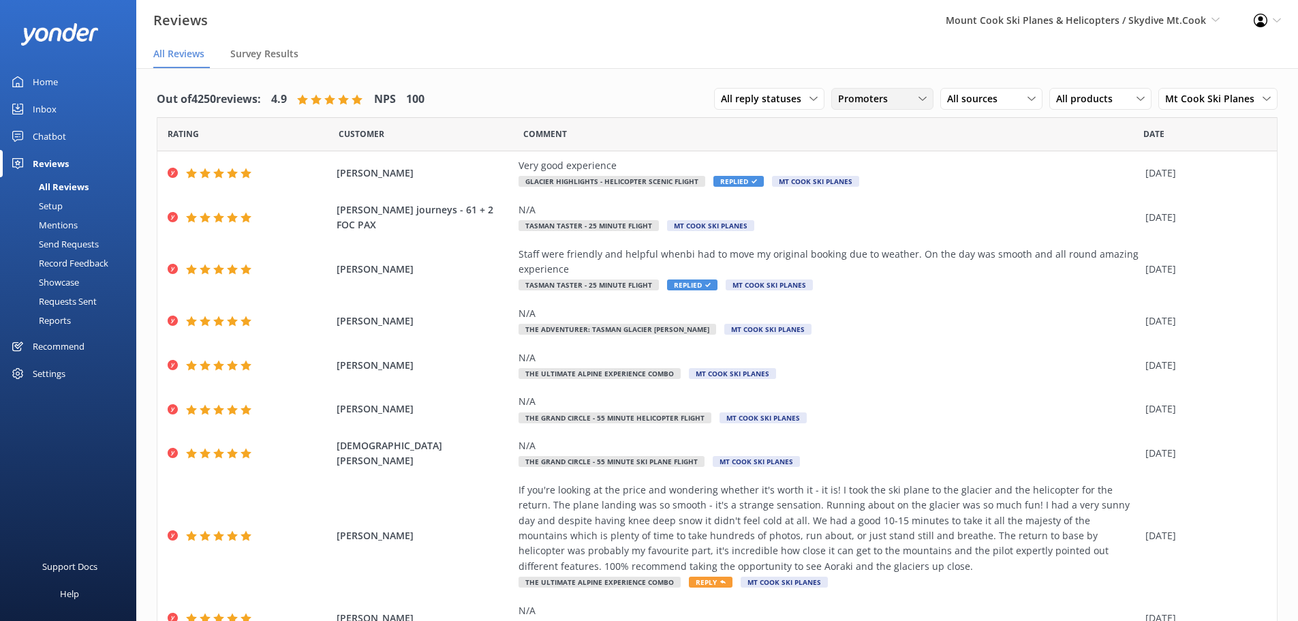
click at [875, 93] on span "Promoters" at bounding box center [867, 98] width 58 height 15
click at [874, 186] on div "Passives" at bounding box center [877, 182] width 53 height 14
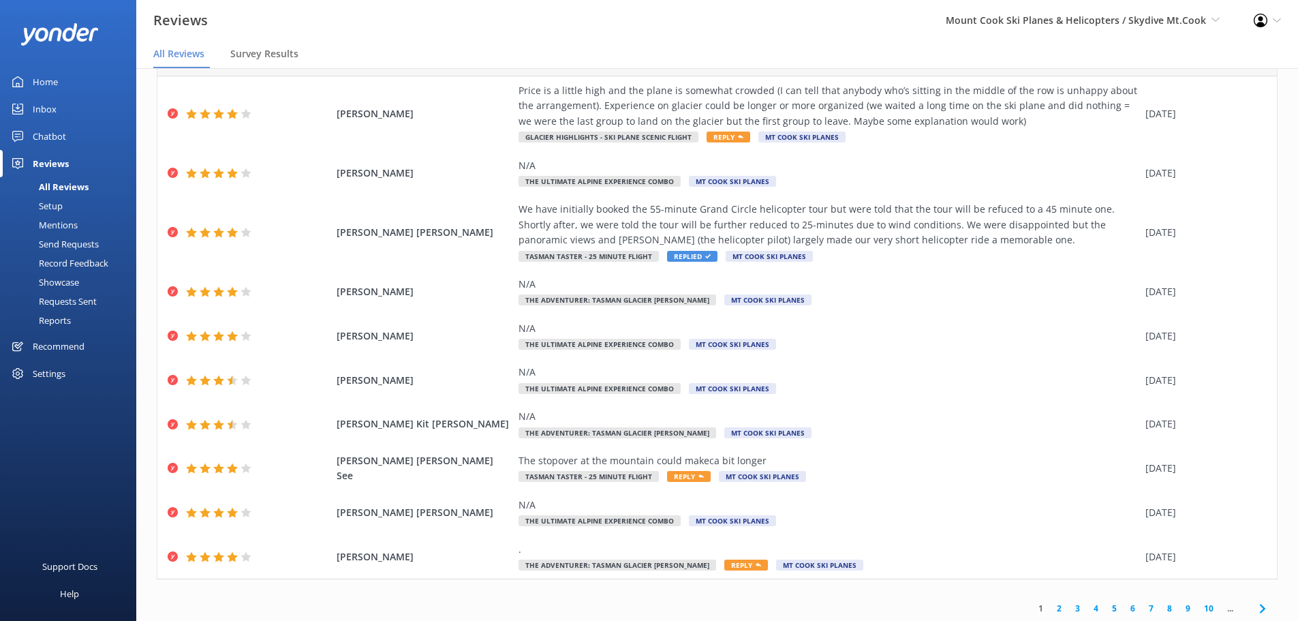
scroll to position [78, 0]
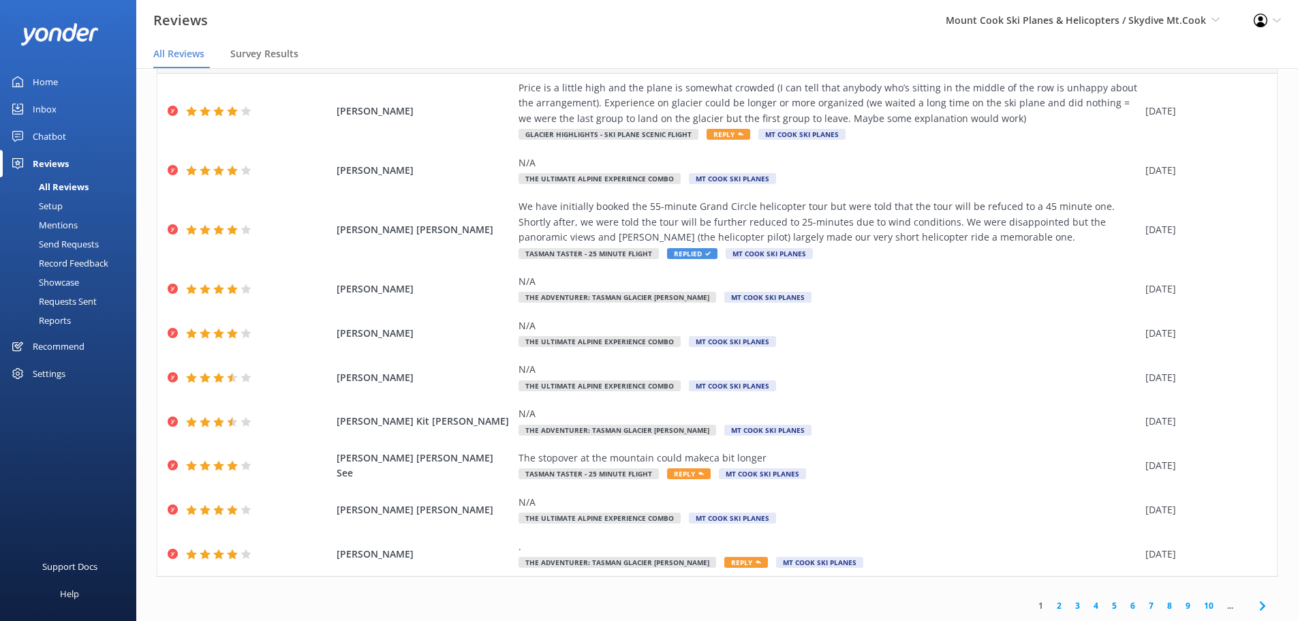
click at [1050, 603] on link "2" at bounding box center [1059, 605] width 18 height 13
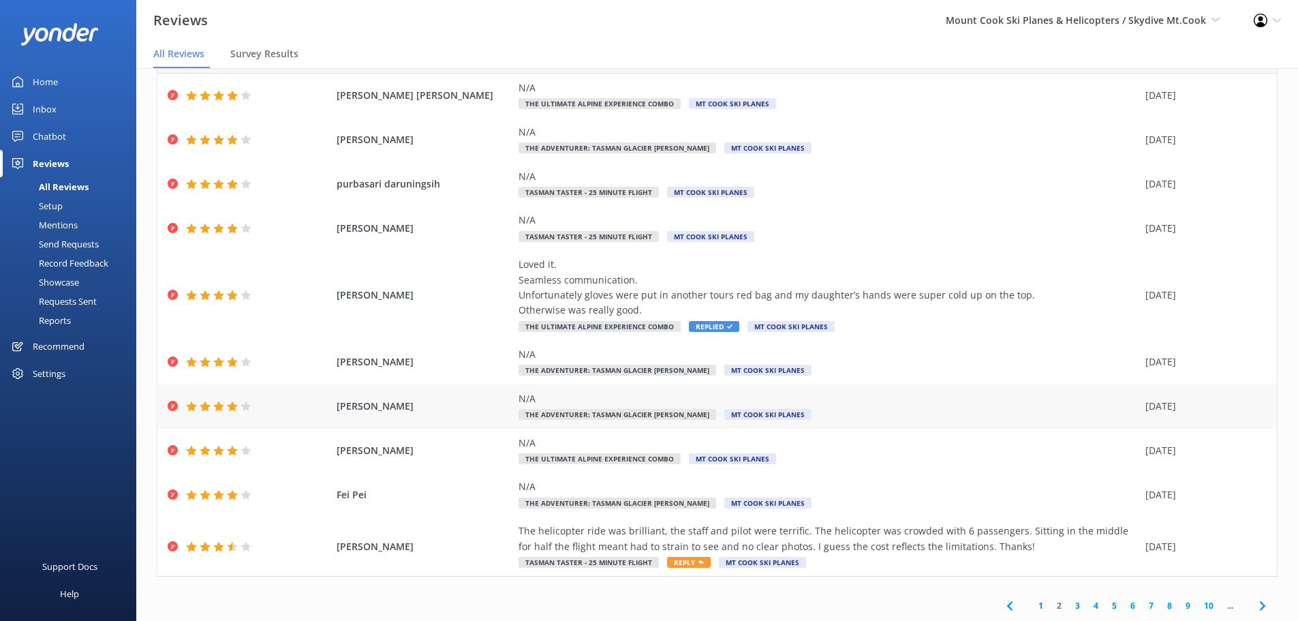
scroll to position [27, 0]
